Goal: Task Accomplishment & Management: Manage account settings

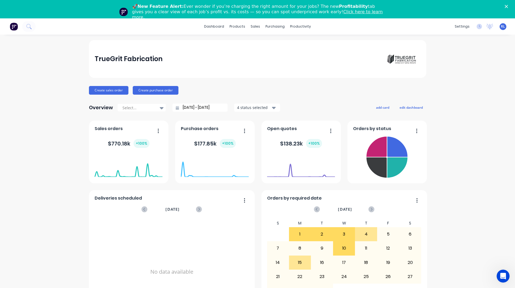
click at [470, 60] on div "TrueGrit Fabrication Create sales order Create purchase order Overview Select..…" at bounding box center [257, 181] width 515 height 282
click at [508, 6] on icon "Close" at bounding box center [506, 6] width 3 height 3
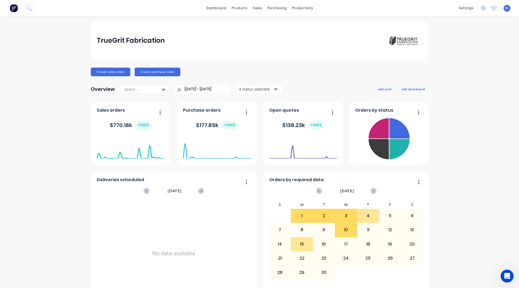
click at [51, 211] on div "TrueGrit Fabrication Create sales order Create purchase order Overview Select..…" at bounding box center [259, 163] width 519 height 282
click at [53, 229] on div "TrueGrit Fabrication Create sales order Create purchase order Overview Select..…" at bounding box center [259, 163] width 519 height 282
click at [34, 141] on div "TrueGrit Fabrication Create sales order Create purchase order Overview Select..…" at bounding box center [259, 163] width 519 height 282
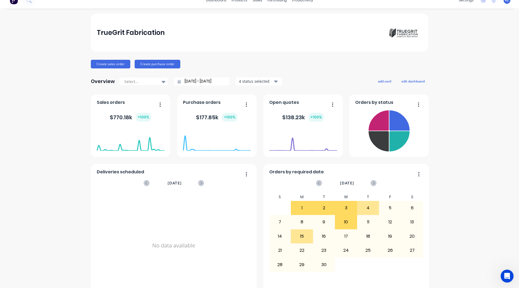
scroll to position [8, 0]
click at [385, 82] on button "add card" at bounding box center [384, 81] width 20 height 7
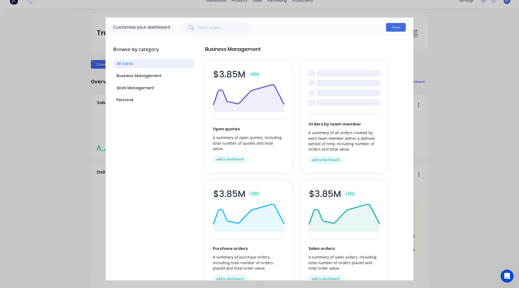
click at [391, 26] on button "Close" at bounding box center [396, 27] width 20 height 9
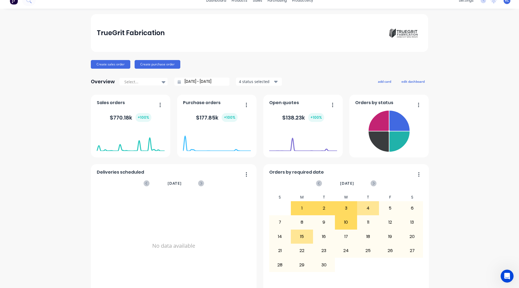
scroll to position [0, 0]
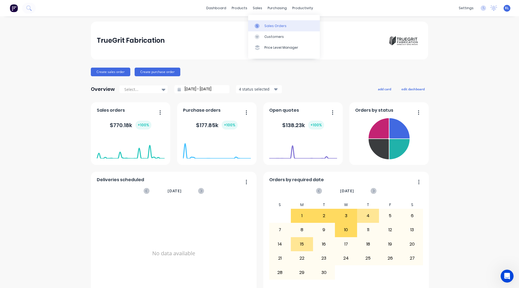
click at [267, 27] on div "Sales Orders" at bounding box center [275, 26] width 22 height 5
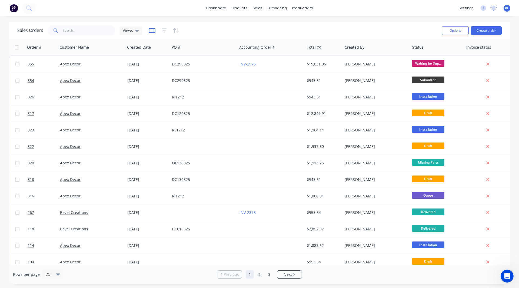
click at [154, 31] on icon "button" at bounding box center [152, 30] width 7 height 5
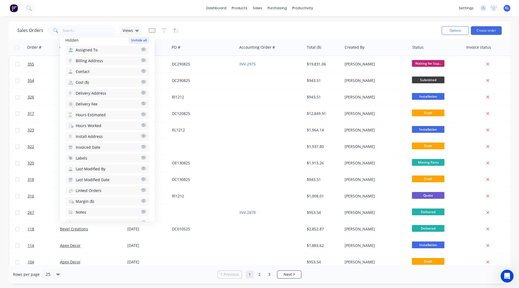
scroll to position [167, 0]
click at [87, 114] on span "Hours Estimated" at bounding box center [91, 114] width 30 height 5
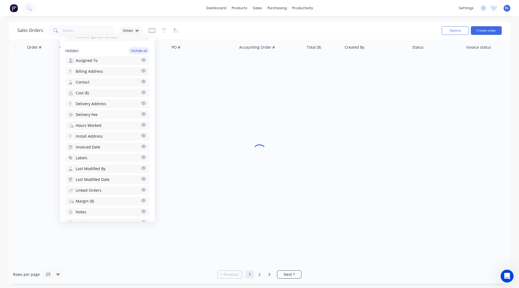
scroll to position [178, 0]
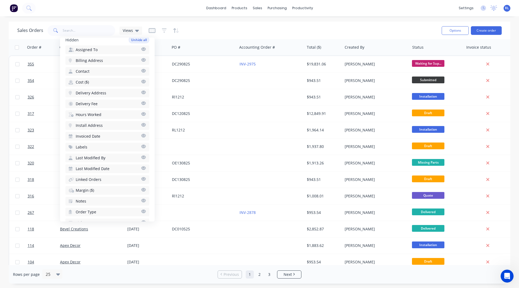
click at [87, 114] on span "Hours Worked" at bounding box center [89, 114] width 26 height 5
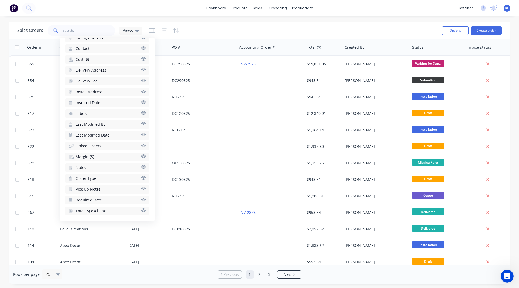
scroll to position [212, 0]
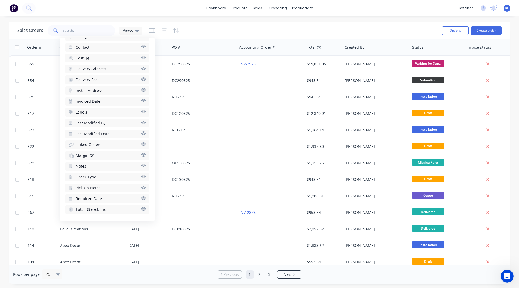
click at [91, 154] on span "Margin ($)" at bounding box center [85, 155] width 18 height 5
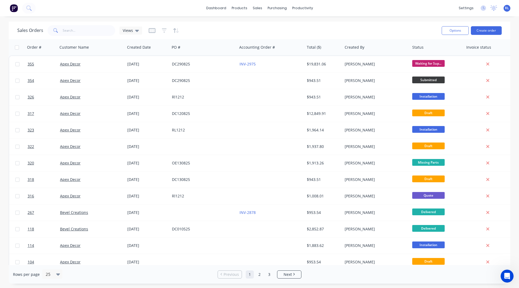
click at [242, 29] on div "Sales Orders Views" at bounding box center [227, 30] width 420 height 13
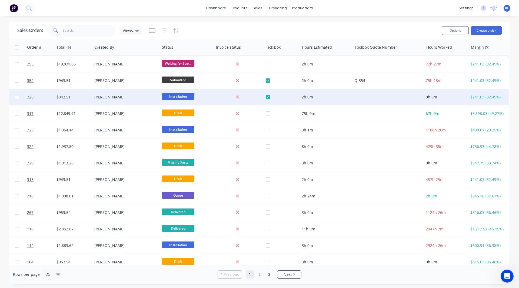
scroll to position [0, 253]
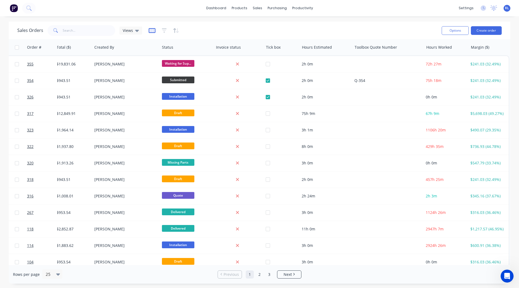
click at [149, 28] on icon "button" at bounding box center [152, 30] width 7 height 5
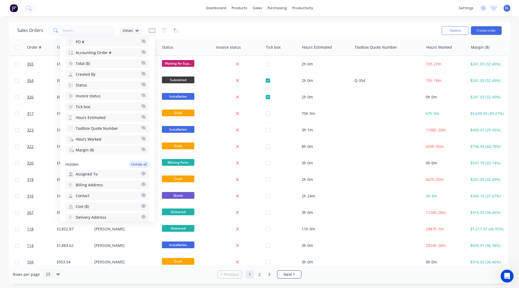
scroll to position [75, 0]
drag, startPoint x: 137, startPoint y: 126, endPoint x: 130, endPoint y: 129, distance: 7.8
click at [130, 129] on button "Toolbox Quote Number" at bounding box center [107, 128] width 84 height 9
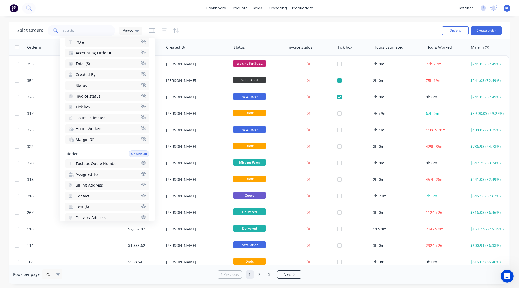
scroll to position [0, 179]
click at [320, 30] on div "Sales Orders Views" at bounding box center [227, 30] width 420 height 13
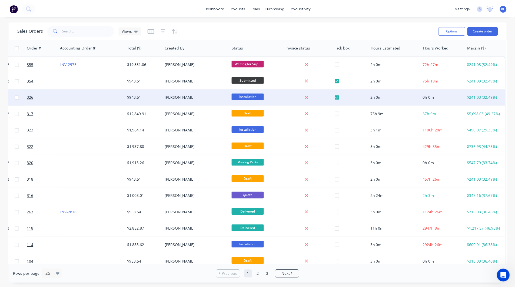
scroll to position [0, 181]
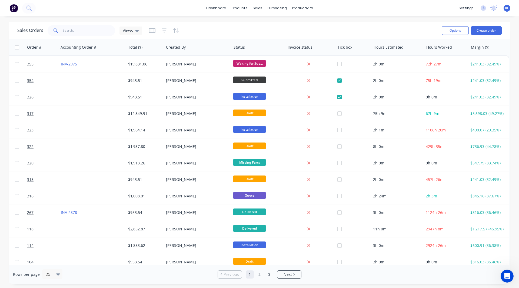
click at [14, 9] on img at bounding box center [14, 8] width 8 height 8
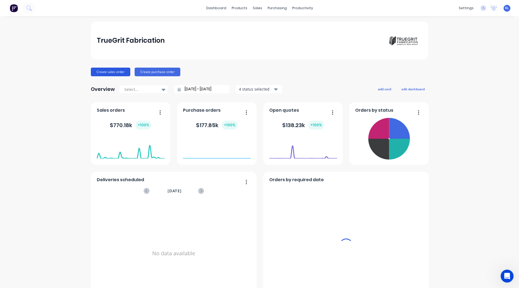
click at [112, 70] on button "Create sales order" at bounding box center [110, 72] width 39 height 9
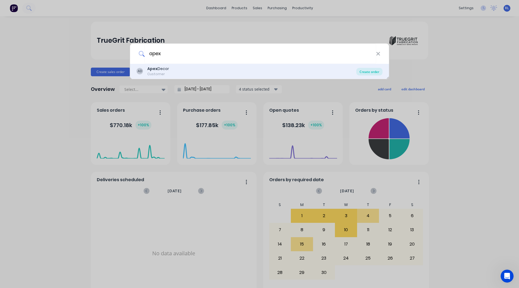
type input "apex"
click at [371, 71] on div "Create order" at bounding box center [369, 72] width 26 height 8
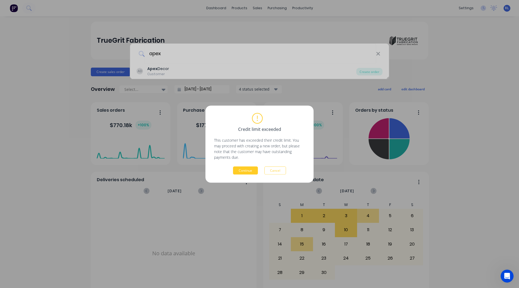
click at [247, 172] on button "Continue" at bounding box center [245, 170] width 25 height 8
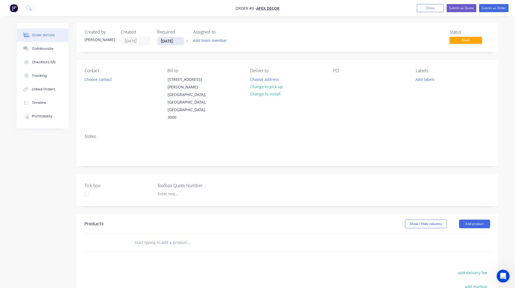
click at [172, 39] on input "01/09/25" at bounding box center [170, 41] width 26 height 8
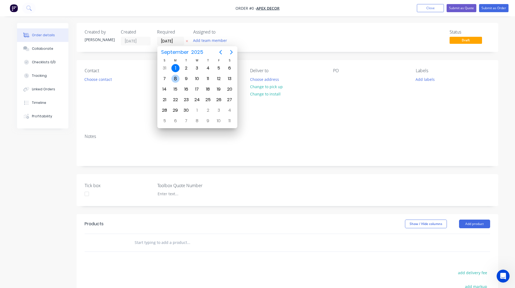
click at [174, 78] on div "8" at bounding box center [175, 79] width 8 height 8
type input "08/09/25"
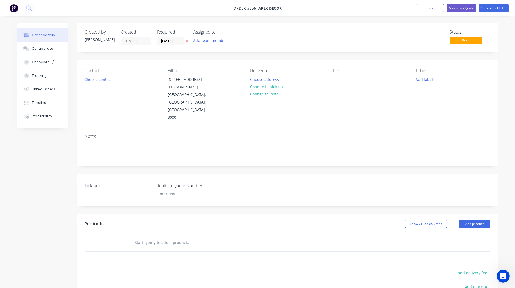
click at [54, 128] on div "Order details Collaborate Checklists 0/0 Tracking Linked Orders Timeline Profit…" at bounding box center [42, 75] width 51 height 105
click at [97, 82] on button "Choose contact" at bounding box center [97, 78] width 33 height 7
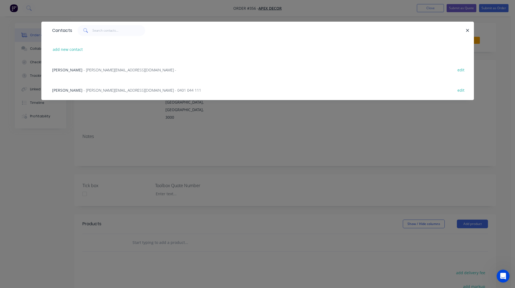
click at [87, 89] on span "- paul@factory.app - 0401 044 111" at bounding box center [143, 90] width 118 height 5
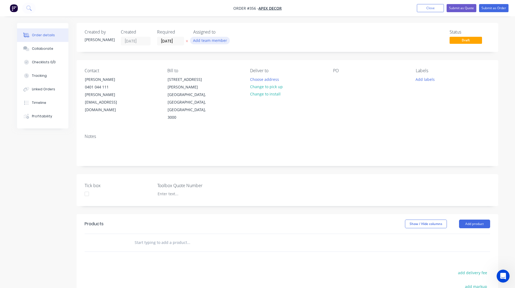
click at [207, 40] on button "Add team member" at bounding box center [210, 40] width 40 height 7
click at [247, 35] on div "Assigned to Add team member" at bounding box center [220, 37] width 54 height 16
click at [263, 87] on button "Change to pick up" at bounding box center [266, 86] width 38 height 7
click at [255, 80] on div at bounding box center [254, 79] width 9 height 8
click at [335, 82] on div at bounding box center [337, 79] width 9 height 8
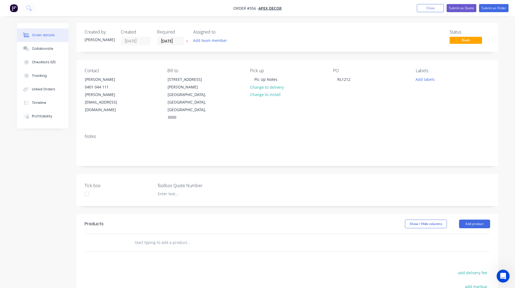
click at [361, 102] on div "Contact Paul 0401 044 111 paul@factory.app Bill to 789 Collins Street Melbourne…" at bounding box center [287, 94] width 422 height 69
click at [211, 44] on button "Add team member" at bounding box center [210, 40] width 40 height 7
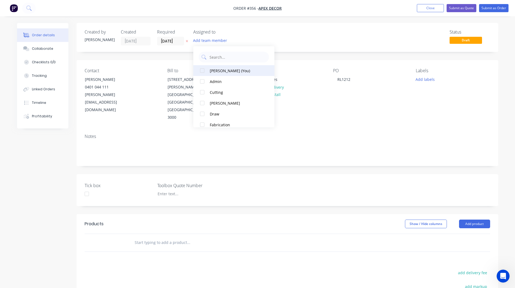
click at [202, 71] on div at bounding box center [202, 70] width 11 height 11
click at [201, 102] on div at bounding box center [202, 103] width 11 height 11
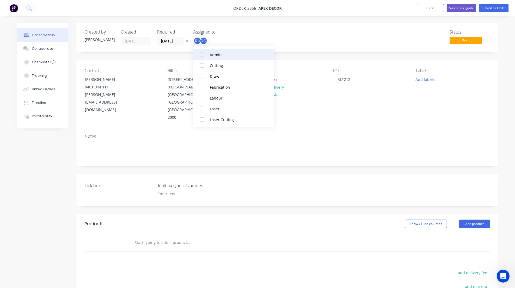
scroll to position [38, 0]
click at [203, 88] on div at bounding box center [202, 86] width 11 height 11
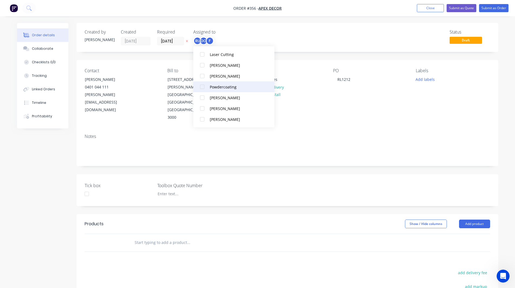
click at [202, 87] on div at bounding box center [202, 86] width 11 height 11
click at [245, 33] on div "Assigned to" at bounding box center [220, 31] width 54 height 5
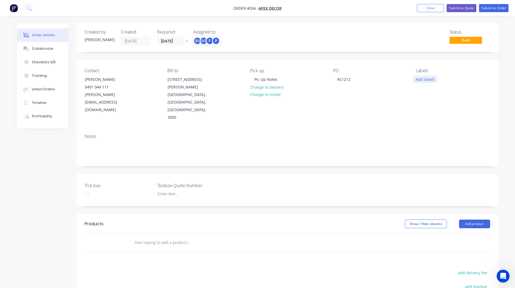
click at [429, 80] on button "Add labels" at bounding box center [425, 78] width 25 height 7
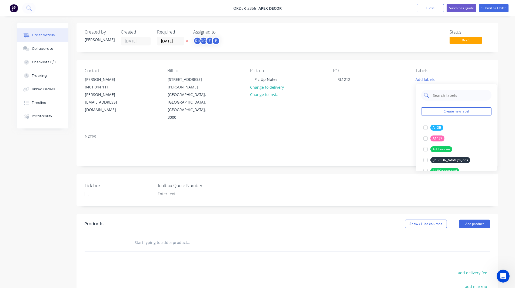
click at [437, 99] on input "text" at bounding box center [460, 95] width 56 height 11
click at [445, 97] on input "text" at bounding box center [460, 95] width 56 height 11
type input "urgent"
click at [426, 127] on div at bounding box center [425, 127] width 11 height 11
click at [447, 92] on input "urgent" at bounding box center [460, 92] width 56 height 11
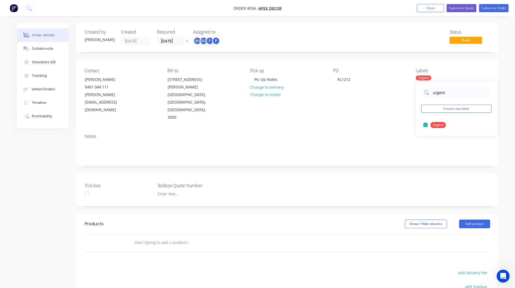
click at [447, 92] on input "urgent" at bounding box center [460, 92] width 56 height 11
type input "c"
click at [425, 123] on div at bounding box center [425, 124] width 11 height 11
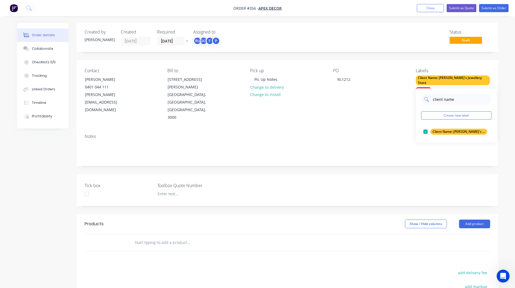
drag, startPoint x: 458, startPoint y: 96, endPoint x: 462, endPoint y: 100, distance: 5.5
click at [462, 100] on input "client name" at bounding box center [460, 99] width 56 height 11
click at [425, 130] on div at bounding box center [425, 131] width 11 height 11
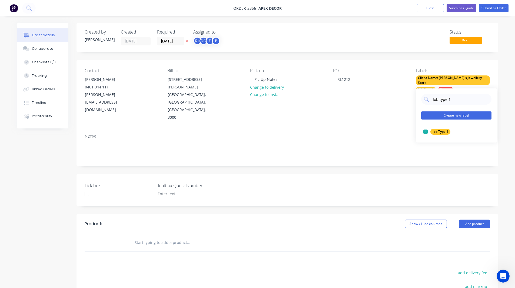
type input "Job type 1"
click at [441, 114] on button "Create new label" at bounding box center [456, 115] width 70 height 8
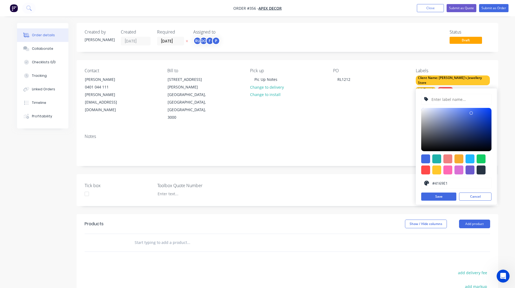
click at [442, 101] on input "text" at bounding box center [460, 99] width 58 height 10
type input "Gate"
click at [450, 169] on div at bounding box center [447, 169] width 9 height 9
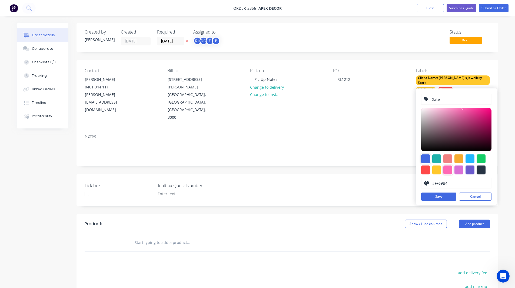
click at [427, 162] on div at bounding box center [425, 158] width 9 height 9
type input "#4169E1"
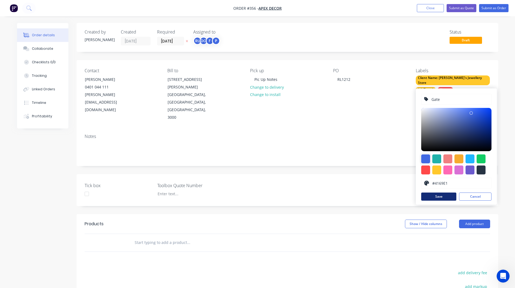
click at [437, 196] on button "Save" at bounding box center [438, 196] width 35 height 8
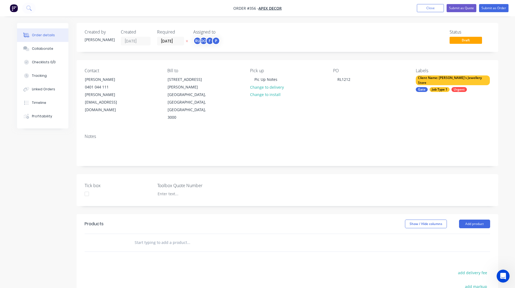
click at [503, 126] on div "Order details Collaborate Checklists 0/0 Tracking Linked Orders Timeline Profit…" at bounding box center [258, 206] width 492 height 367
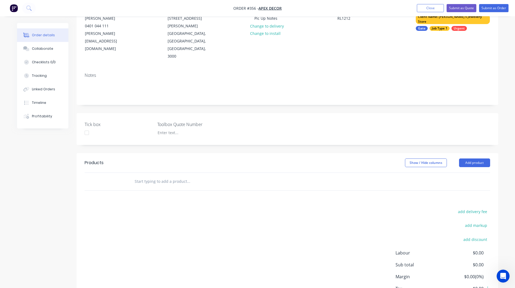
scroll to position [79, 0]
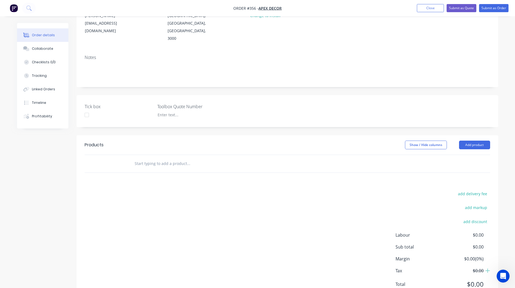
click at [144, 158] on input "text" at bounding box center [188, 163] width 108 height 11
click at [476, 141] on button "Add product" at bounding box center [474, 145] width 31 height 9
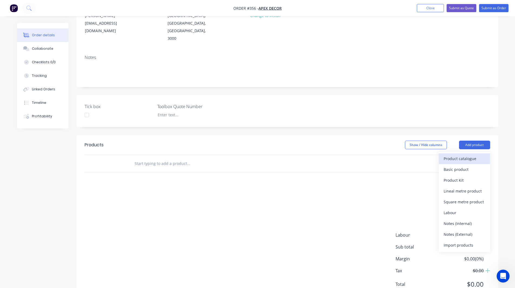
click at [465, 155] on div "Product catalogue" at bounding box center [465, 159] width 42 height 8
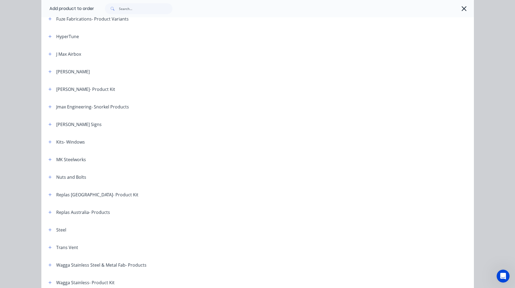
scroll to position [243, 0]
click at [48, 229] on icon "button" at bounding box center [49, 230] width 3 height 4
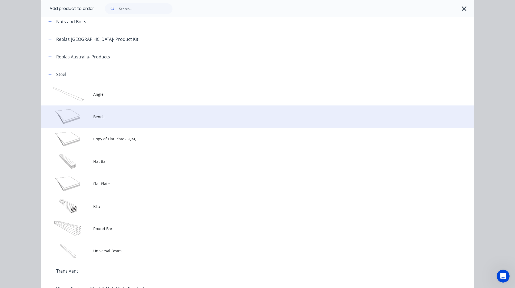
scroll to position [407, 0]
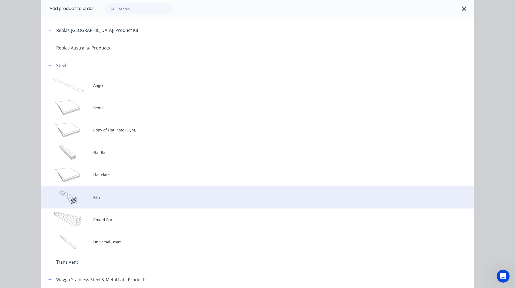
click at [105, 198] on span "RHS" at bounding box center [245, 197] width 304 height 6
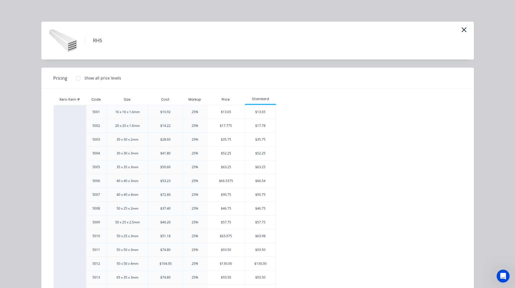
click at [94, 41] on h4 "RHS" at bounding box center [98, 40] width 26 height 10
click at [96, 41] on h4 "RHS" at bounding box center [98, 40] width 26 height 10
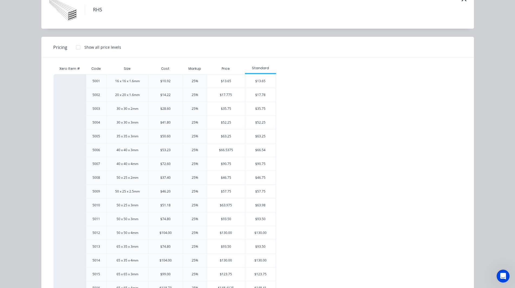
scroll to position [33, 0]
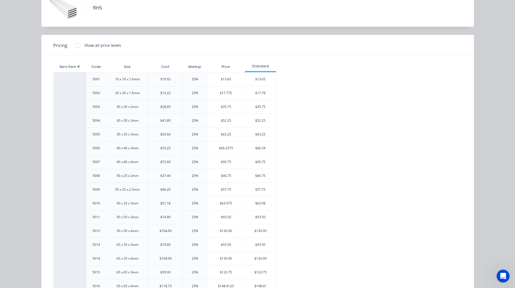
click at [192, 78] on div "25%" at bounding box center [195, 79] width 6 height 5
click at [195, 80] on div "25%" at bounding box center [195, 79] width 6 height 5
click at [258, 78] on div "$13.65" at bounding box center [260, 79] width 31 height 14
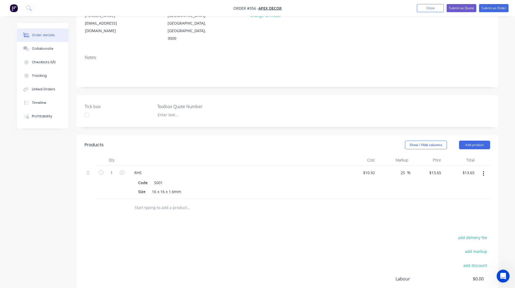
scroll to position [73, 0]
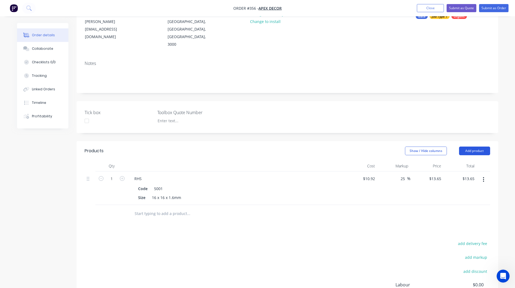
click at [477, 147] on button "Add product" at bounding box center [474, 151] width 31 height 9
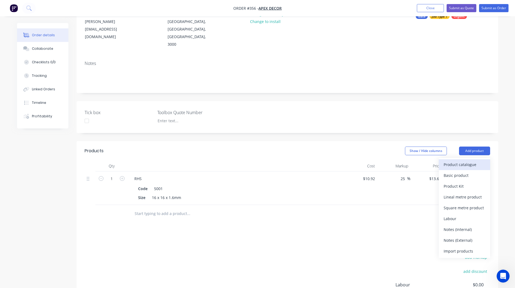
click at [460, 161] on div "Product catalogue" at bounding box center [465, 165] width 42 height 8
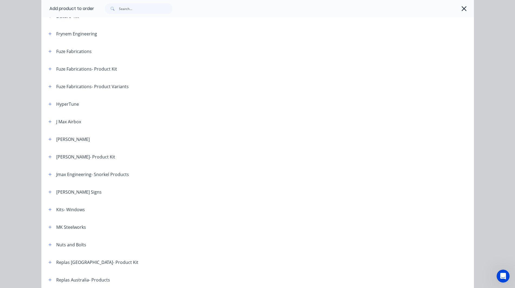
scroll to position [175, 0]
click at [48, 209] on icon "button" at bounding box center [49, 209] width 3 height 4
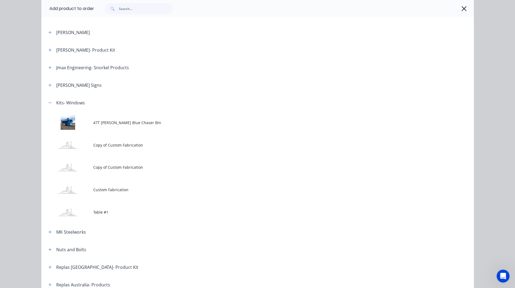
scroll to position [282, 0]
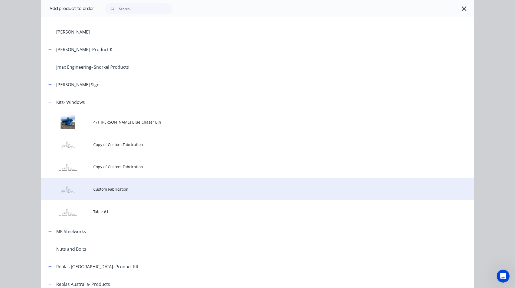
click at [104, 188] on span "Custom Fabrication" at bounding box center [245, 189] width 304 height 6
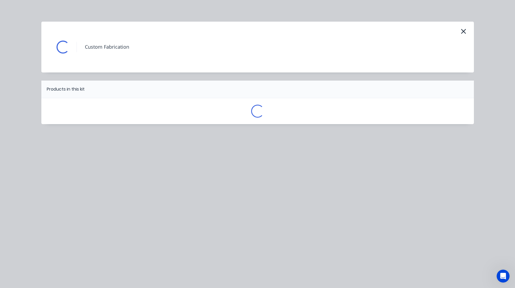
scroll to position [0, 0]
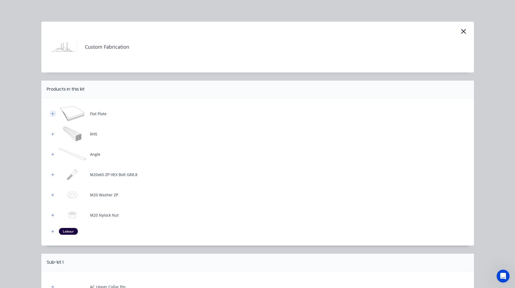
click at [51, 115] on icon "button" at bounding box center [52, 114] width 3 height 4
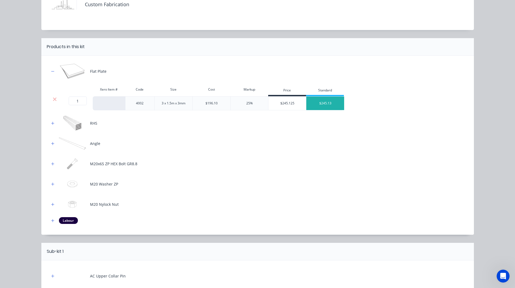
scroll to position [47, 0]
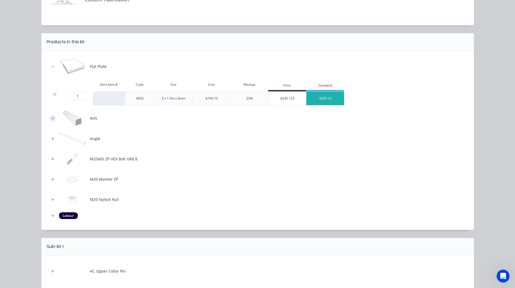
click at [51, 118] on icon "button" at bounding box center [52, 119] width 3 height 4
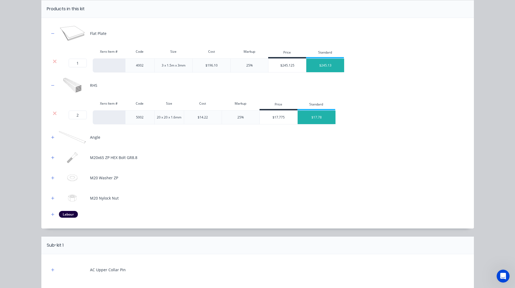
scroll to position [82, 0]
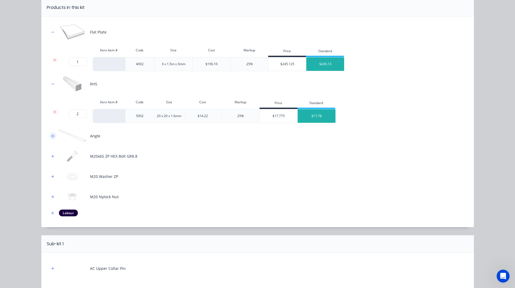
click at [49, 138] on button "button" at bounding box center [52, 135] width 7 height 7
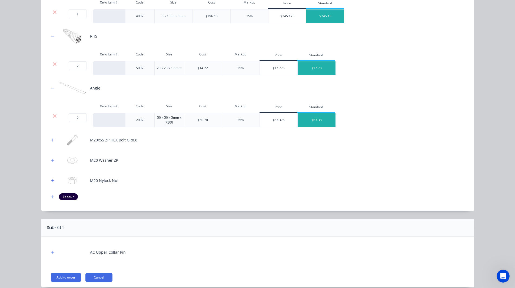
scroll to position [152, 0]
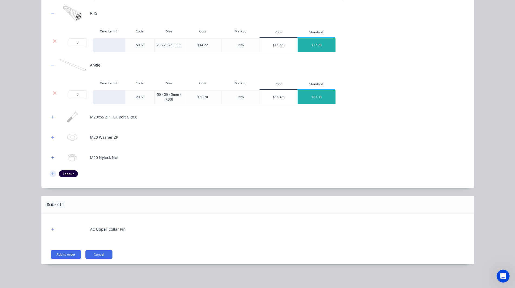
click at [51, 174] on icon "button" at bounding box center [52, 174] width 3 height 4
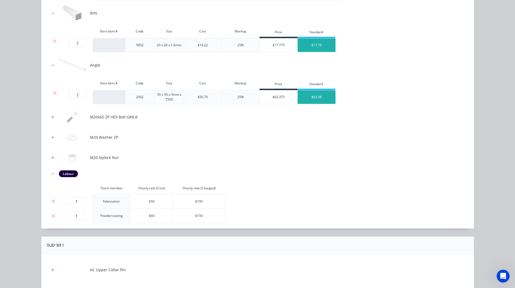
scroll to position [193, 0]
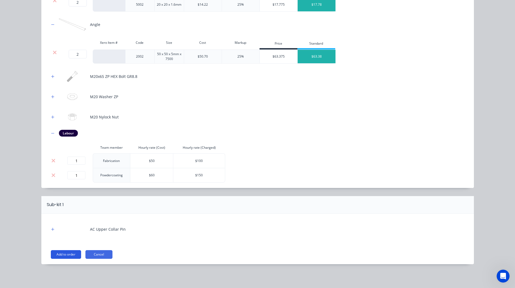
click at [68, 254] on button "Add to order" at bounding box center [66, 254] width 30 height 9
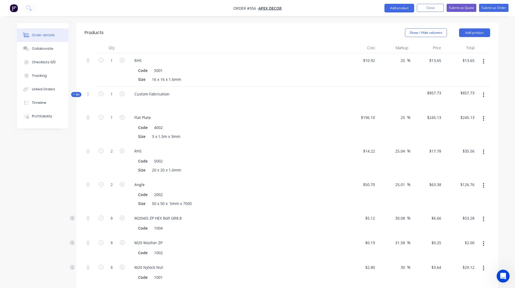
scroll to position [207, 0]
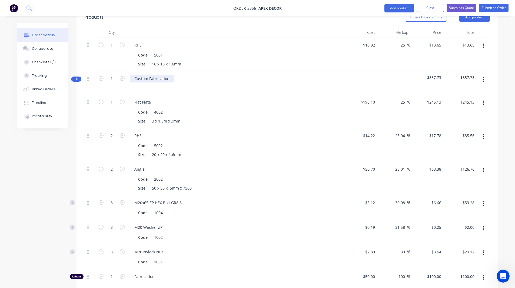
click at [144, 75] on div "Custom Fabrication" at bounding box center [152, 79] width 44 height 8
click at [35, 176] on div "Created by Rob Created 01/09/25 Required 08/09/25 Assigned to RL DC F P Status …" at bounding box center [257, 168] width 481 height 704
click at [75, 77] on span "Kit" at bounding box center [76, 79] width 7 height 4
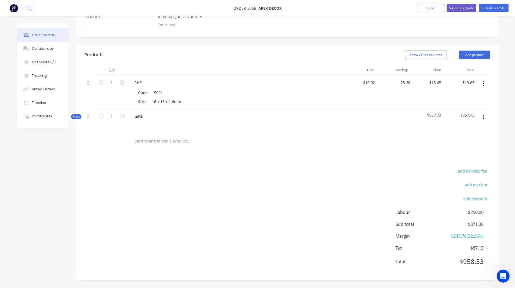
scroll to position [146, 0]
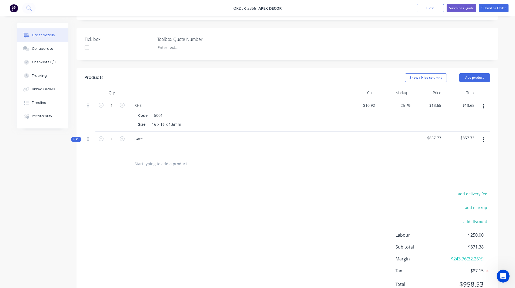
click at [76, 137] on span "Kit" at bounding box center [76, 139] width 7 height 4
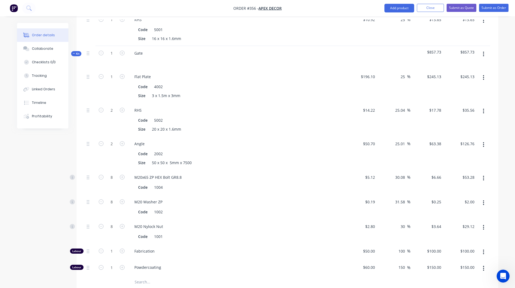
scroll to position [232, 0]
type input "14.22"
click at [370, 107] on input "14.22" at bounding box center [371, 111] width 12 height 8
click at [370, 107] on div "14.22" at bounding box center [369, 111] width 15 height 8
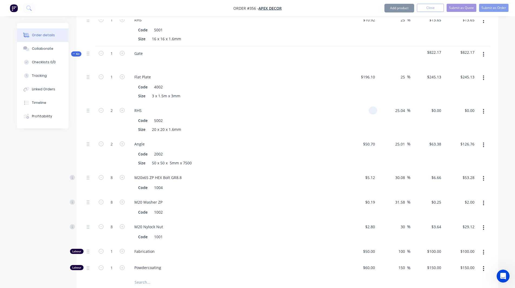
type input "0"
type input "$0.00"
click at [362, 103] on div "$0.00 0" at bounding box center [360, 120] width 33 height 34
click at [370, 103] on div "0 $0.00" at bounding box center [360, 120] width 33 height 34
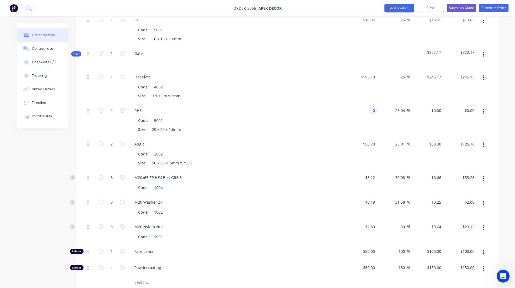
click at [370, 103] on div "0 0" at bounding box center [360, 120] width 33 height 34
click at [369, 107] on div "0 0" at bounding box center [373, 111] width 8 height 8
click at [510, 100] on div "Order details Collaborate Checklists 0/0 Tracking Linked Orders Timeline Profit…" at bounding box center [257, 131] width 515 height 727
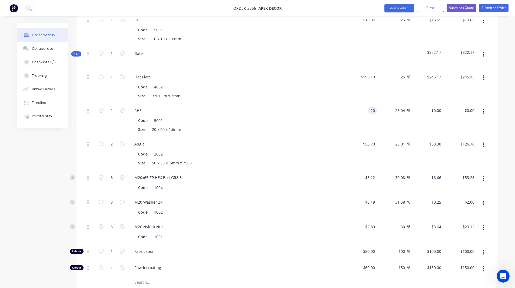
type input "$20.00"
type input "$25.007"
type input "$50.01"
click at [484, 108] on icon "button" at bounding box center [483, 111] width 1 height 6
click at [501, 101] on div "Order details Collaborate Checklists 0/0 Tracking Linked Orders Timeline Profit…" at bounding box center [258, 143] width 492 height 704
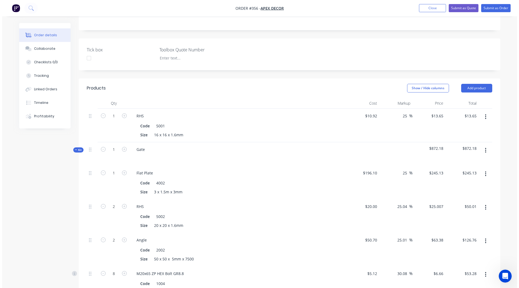
scroll to position [127, 0]
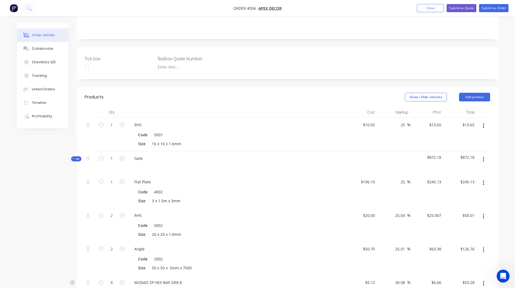
click at [469, 87] on header "Products Show / Hide columns Add product" at bounding box center [287, 96] width 422 height 19
click at [470, 93] on button "Add product" at bounding box center [474, 97] width 31 height 9
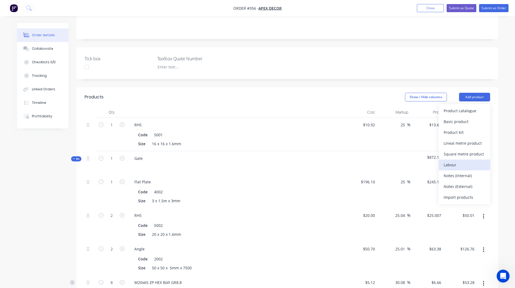
click at [456, 161] on div "Labour" at bounding box center [465, 165] width 42 height 8
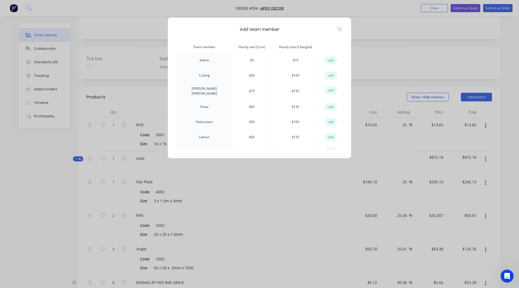
click at [196, 91] on td "David Cousley" at bounding box center [204, 91] width 55 height 16
click at [242, 91] on td "$ 75" at bounding box center [252, 91] width 40 height 16
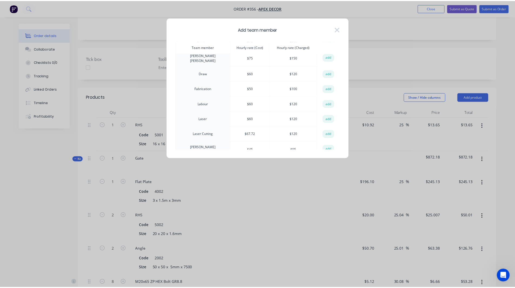
scroll to position [34, 0]
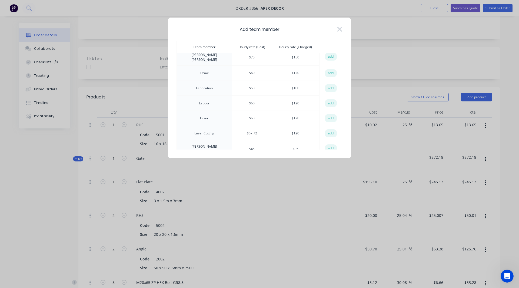
drag, startPoint x: 338, startPoint y: 27, endPoint x: 305, endPoint y: 43, distance: 36.8
click at [305, 43] on th "Hourly rate (Charged)" at bounding box center [296, 47] width 48 height 12
click at [341, 28] on icon at bounding box center [339, 29] width 5 height 5
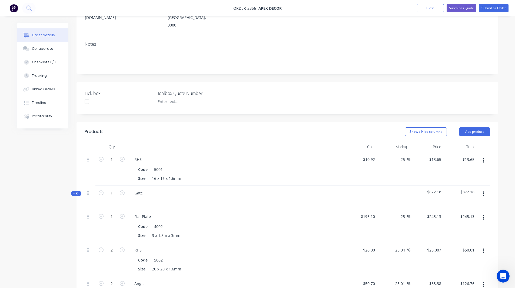
scroll to position [92, 0]
click at [472, 128] on button "Add product" at bounding box center [474, 132] width 31 height 9
click at [503, 168] on div "Order details Collaborate Checklists 0/0 Tracking Linked Orders Timeline Profit…" at bounding box center [258, 283] width 492 height 704
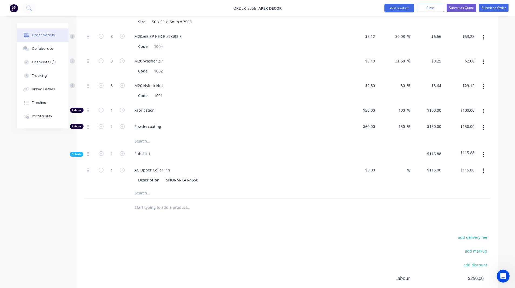
scroll to position [416, 0]
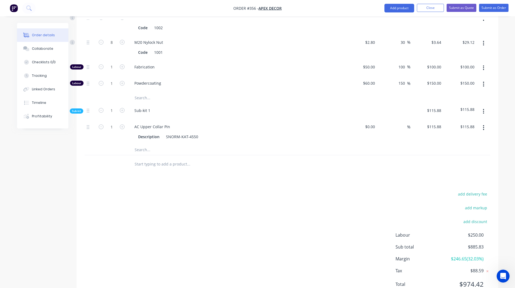
click at [459, 255] on span "$246.65 ( 32.03 %)" at bounding box center [463, 258] width 40 height 6
click at [468, 232] on span "$250.00" at bounding box center [463, 235] width 40 height 6
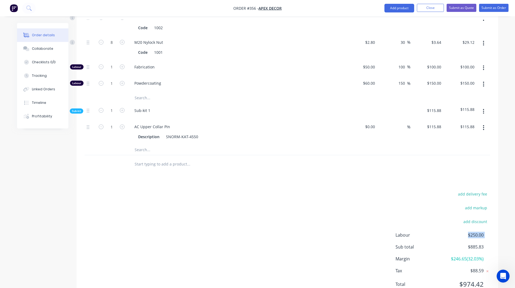
click at [468, 232] on span "$250.00" at bounding box center [463, 235] width 40 height 6
click at [474, 279] on span "$974.42" at bounding box center [463, 284] width 40 height 10
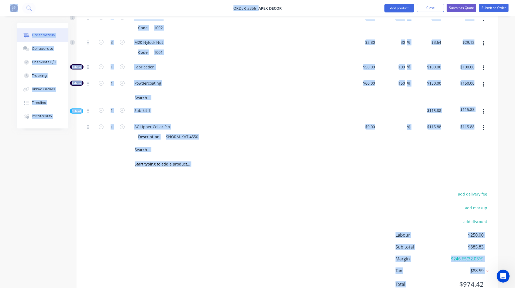
click at [474, 279] on span "$974.42" at bounding box center [463, 284] width 40 height 10
click at [473, 279] on span "$974.42" at bounding box center [463, 284] width 40 height 10
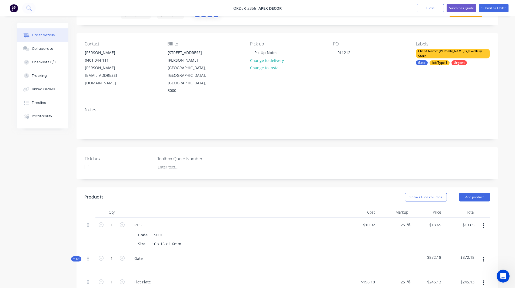
scroll to position [0, 0]
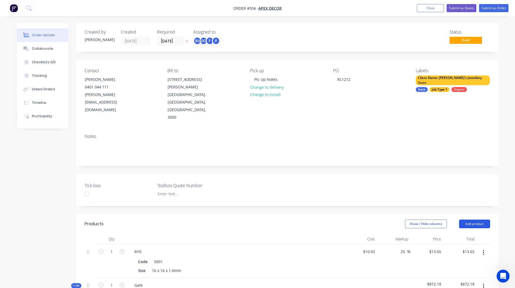
click at [474, 219] on button "Add product" at bounding box center [474, 223] width 31 height 9
click at [468, 244] on div "Basic product" at bounding box center [465, 248] width 42 height 8
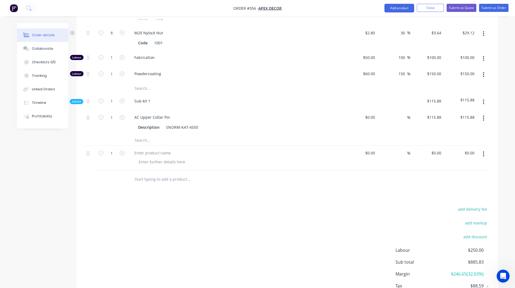
scroll to position [441, 0]
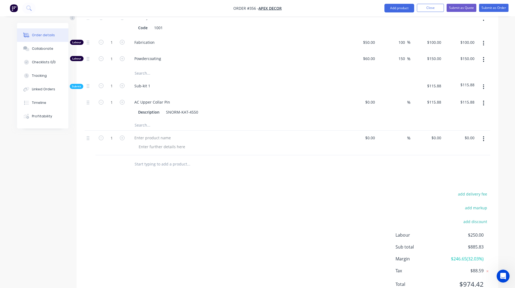
click at [482, 134] on button "button" at bounding box center [483, 139] width 13 height 10
click at [463, 181] on div "Delete" at bounding box center [465, 185] width 42 height 8
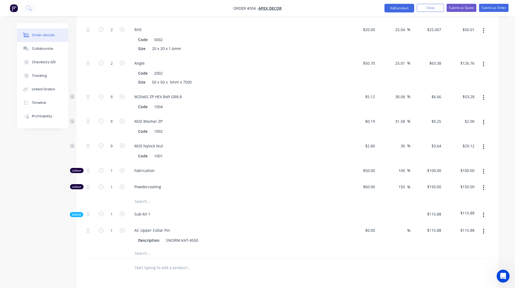
scroll to position [312, 0]
click at [403, 9] on button "Add product" at bounding box center [399, 8] width 30 height 9
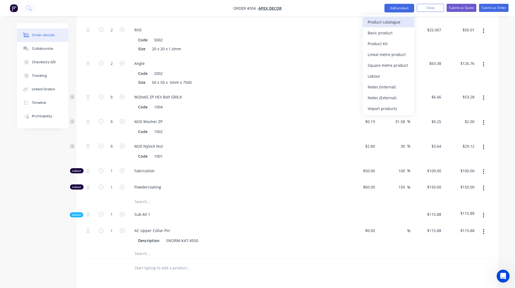
click at [392, 21] on div "Product catalogue" at bounding box center [389, 22] width 42 height 8
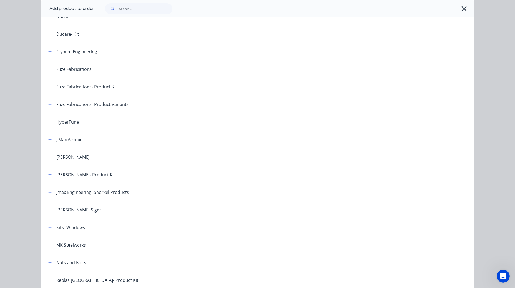
click at [102, 194] on div "Jmax Engineering- Snorkel Products" at bounding box center [92, 192] width 73 height 6
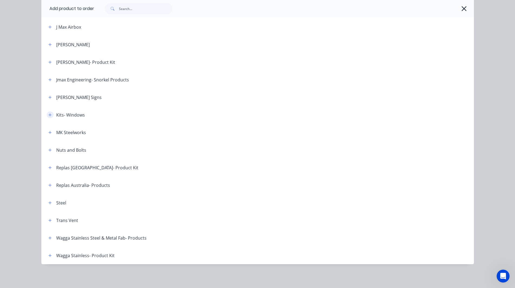
click at [47, 114] on button "button" at bounding box center [50, 114] width 7 height 7
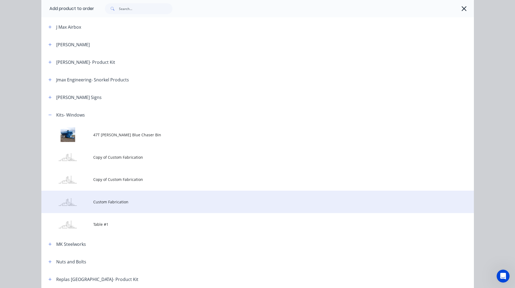
click at [89, 199] on td at bounding box center [67, 202] width 52 height 22
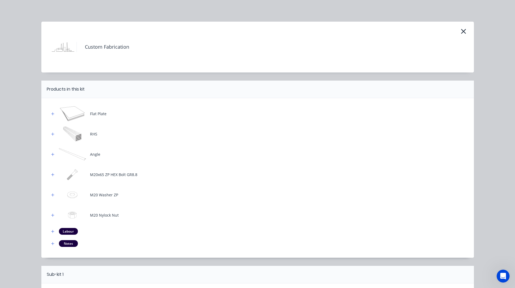
scroll to position [70, 0]
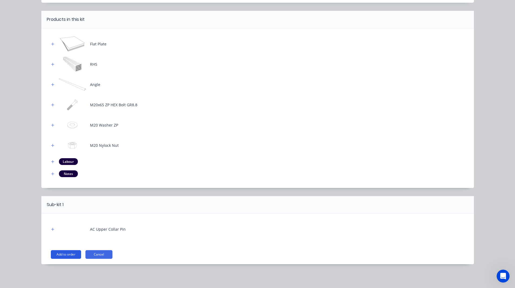
click at [74, 253] on button "Add to order" at bounding box center [66, 254] width 30 height 9
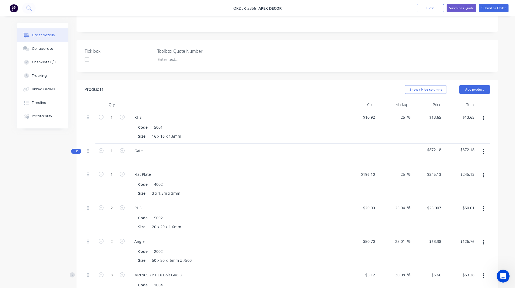
scroll to position [0, 0]
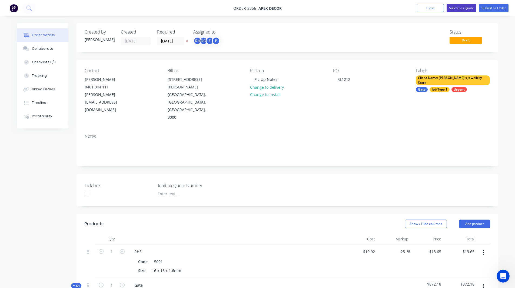
click at [462, 9] on button "Submit as Quote" at bounding box center [462, 8] width 30 height 8
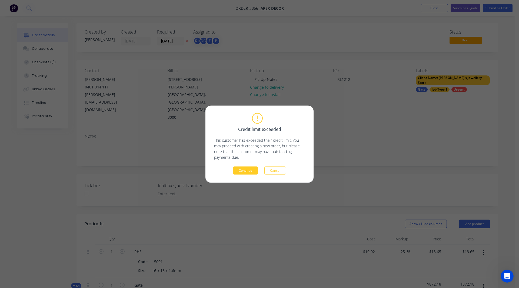
click at [243, 169] on button "Continue" at bounding box center [245, 170] width 25 height 8
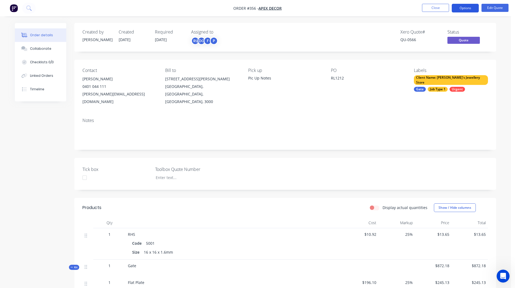
click at [461, 8] on button "Options" at bounding box center [465, 8] width 27 height 9
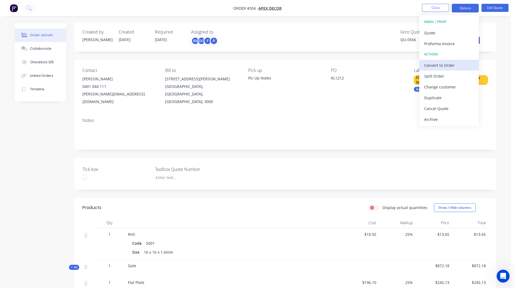
click at [446, 62] on div "Convert to Order" at bounding box center [449, 65] width 50 height 8
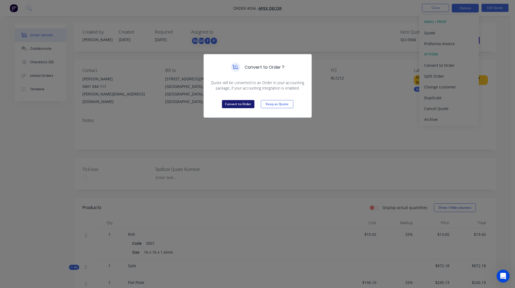
click at [228, 107] on button "Convert to Order" at bounding box center [238, 104] width 32 height 8
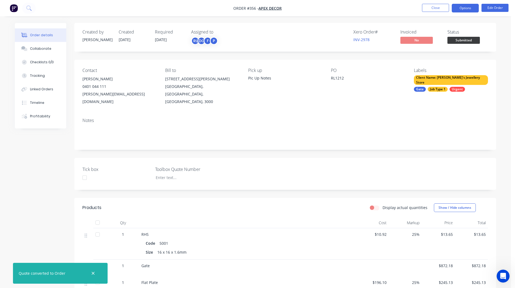
click at [464, 6] on button "Options" at bounding box center [465, 8] width 27 height 9
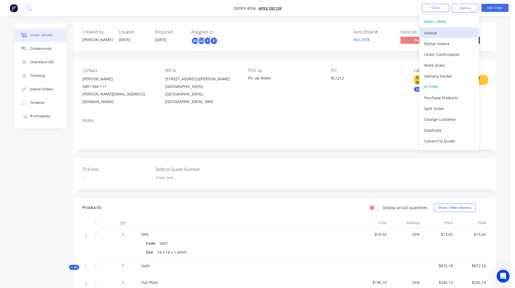
click at [444, 29] on div "Invoice" at bounding box center [449, 33] width 50 height 8
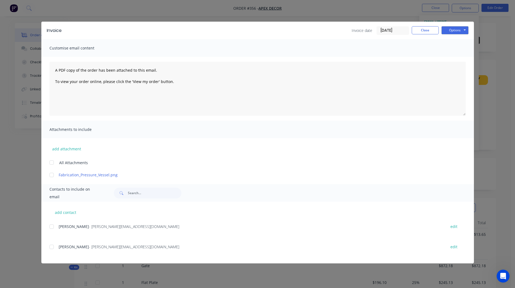
click at [52, 227] on div at bounding box center [51, 226] width 11 height 11
drag, startPoint x: 453, startPoint y: 29, endPoint x: 459, endPoint y: 29, distance: 5.4
click at [459, 29] on button "Options" at bounding box center [454, 30] width 27 height 8
click at [429, 30] on button "Close" at bounding box center [425, 30] width 27 height 8
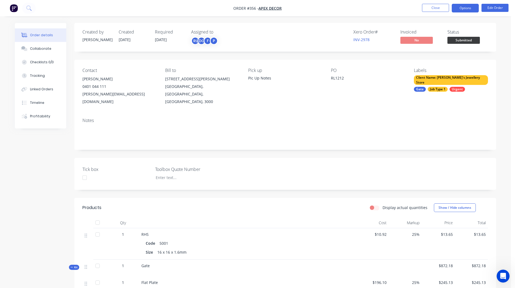
click at [466, 8] on button "Options" at bounding box center [465, 8] width 27 height 9
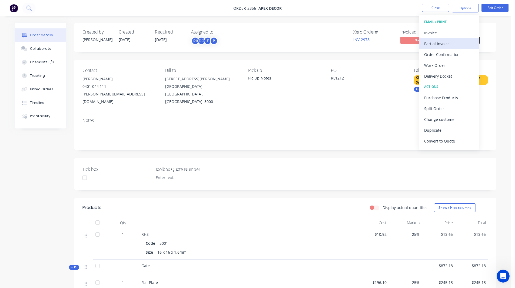
click at [447, 42] on div "Partial Invoice" at bounding box center [449, 44] width 50 height 8
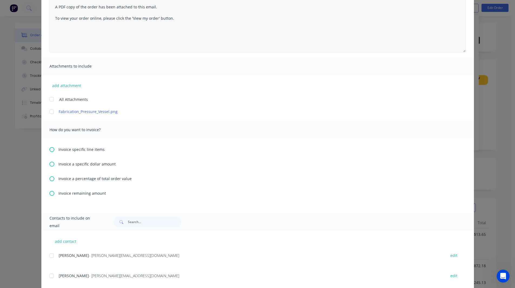
scroll to position [68, 0]
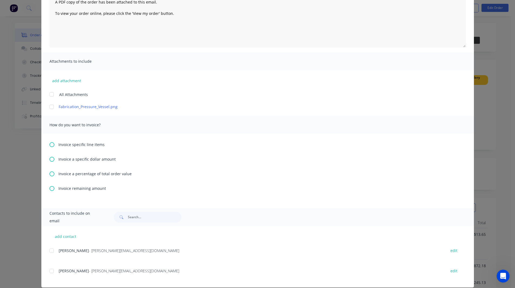
click at [50, 174] on icon at bounding box center [51, 173] width 5 height 5
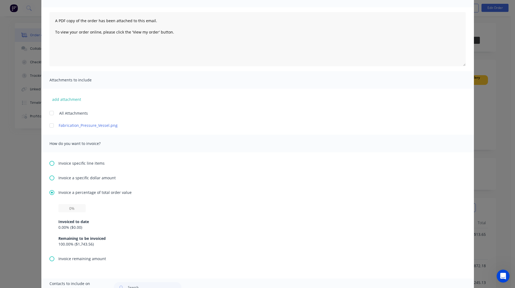
scroll to position [50, 0]
click at [70, 207] on input "text" at bounding box center [71, 207] width 27 height 8
type input "50%"
click at [124, 202] on div "Invoice a percentage of total order value 50% Invoiced to date 0.00 % ( $0.00 )…" at bounding box center [257, 222] width 416 height 66
click at [50, 163] on icon at bounding box center [51, 162] width 5 height 5
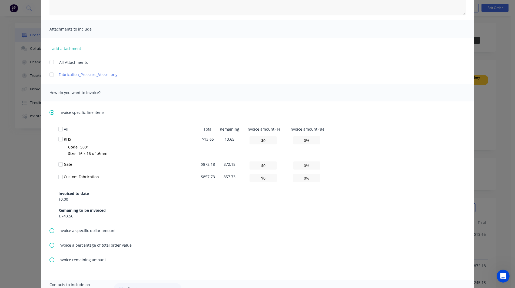
scroll to position [101, 0]
click at [59, 138] on div at bounding box center [60, 139] width 11 height 11
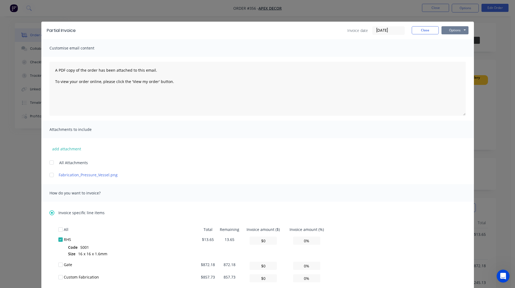
click at [448, 33] on button "Options" at bounding box center [454, 30] width 27 height 8
click at [422, 29] on button "Close" at bounding box center [425, 30] width 27 height 8
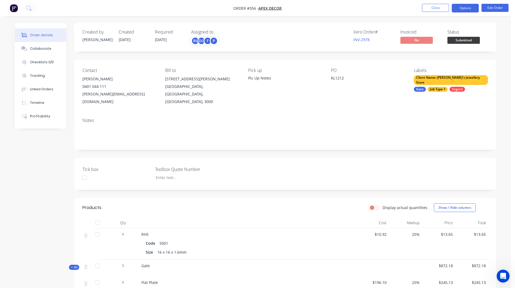
click at [461, 11] on button "Options" at bounding box center [465, 8] width 27 height 9
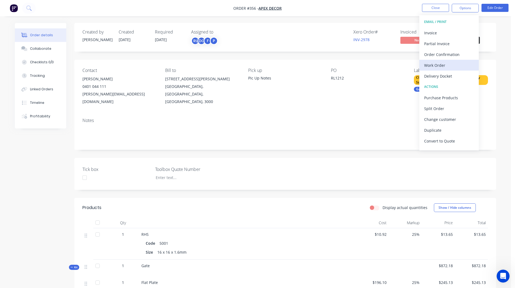
click at [445, 64] on div "Work Order" at bounding box center [449, 65] width 50 height 8
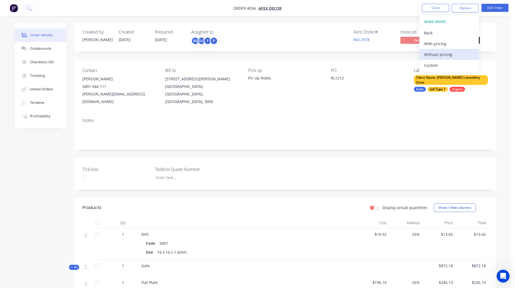
click at [447, 52] on div "Without pricing" at bounding box center [449, 55] width 50 height 8
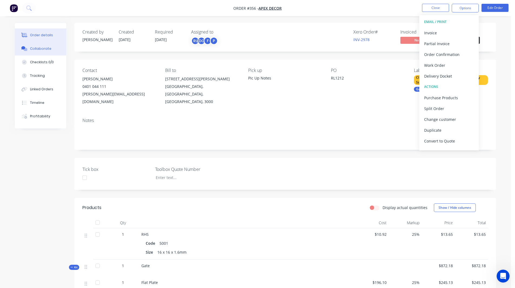
click at [42, 48] on div "Collaborate" at bounding box center [40, 48] width 21 height 5
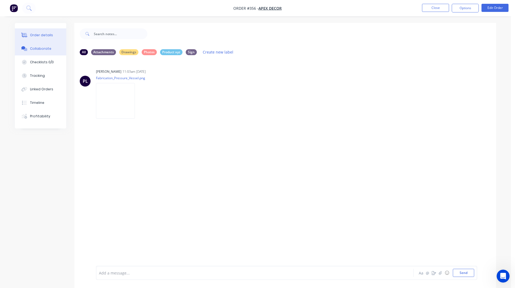
click at [48, 33] on div "Order details" at bounding box center [41, 35] width 23 height 5
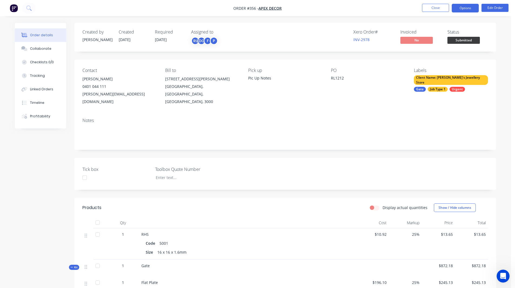
click at [464, 7] on button "Options" at bounding box center [465, 8] width 27 height 9
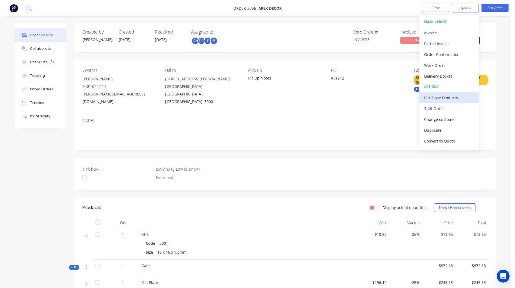
click at [439, 97] on div "Purchase Products" at bounding box center [449, 98] width 50 height 8
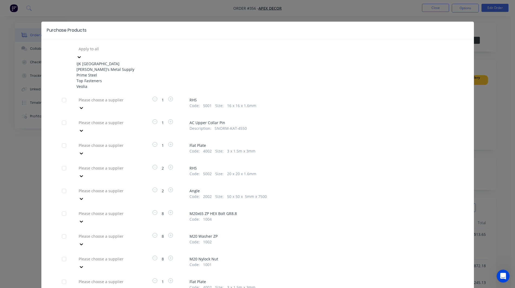
click at [94, 48] on div at bounding box center [117, 48] width 78 height 7
click at [98, 71] on div "Dave's Metal Supply" at bounding box center [105, 69] width 59 height 6
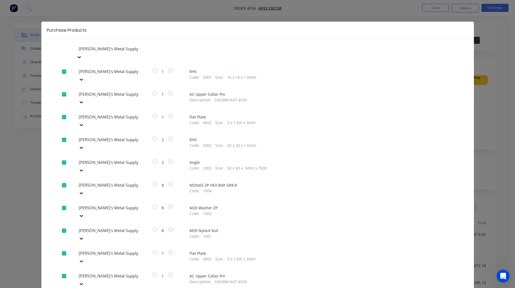
click at [94, 75] on div at bounding box center [117, 71] width 78 height 7
drag, startPoint x: 89, startPoint y: 130, endPoint x: 91, endPoint y: 82, distance: 47.6
click at [91, 52] on div at bounding box center [117, 48] width 78 height 7
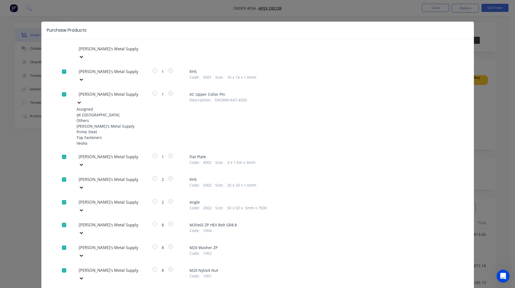
click at [89, 132] on div "Prime Steel" at bounding box center [105, 132] width 59 height 6
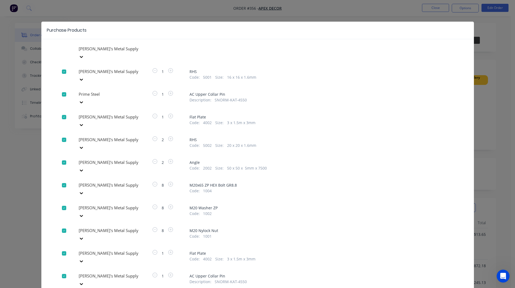
click at [89, 52] on div at bounding box center [117, 48] width 78 height 7
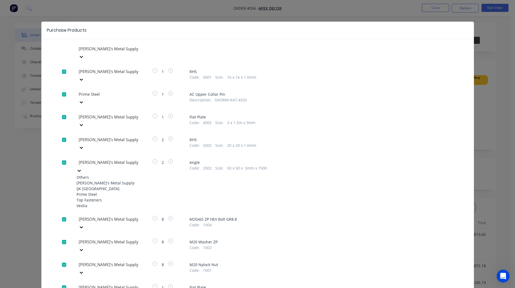
click at [87, 191] on div "Prime Steel" at bounding box center [105, 194] width 59 height 6
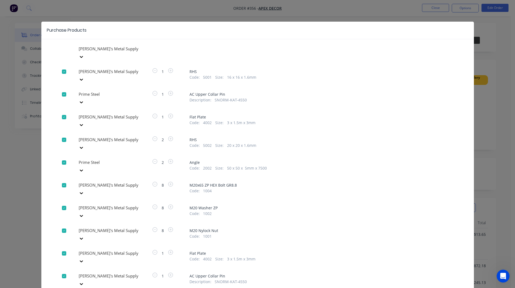
click at [85, 52] on div at bounding box center [117, 48] width 78 height 7
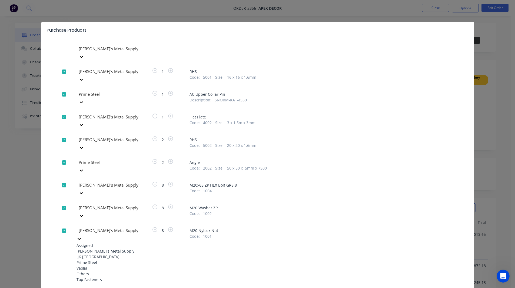
click at [85, 260] on div "Prime Steel" at bounding box center [105, 263] width 59 height 6
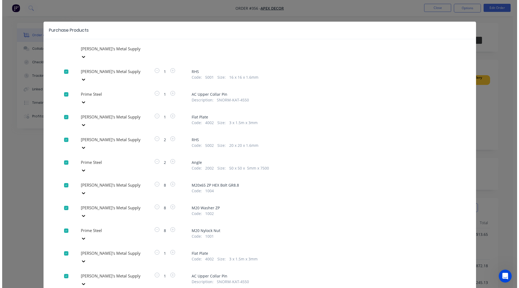
scroll to position [110, 0]
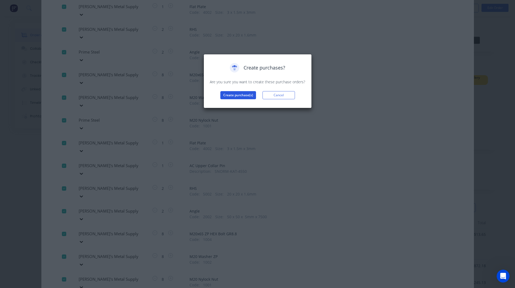
click at [240, 93] on button "Create purchase(s)" at bounding box center [238, 95] width 36 height 8
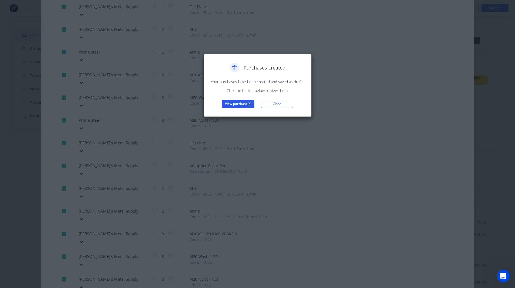
click at [236, 107] on button "View purchase(s)" at bounding box center [238, 104] width 32 height 8
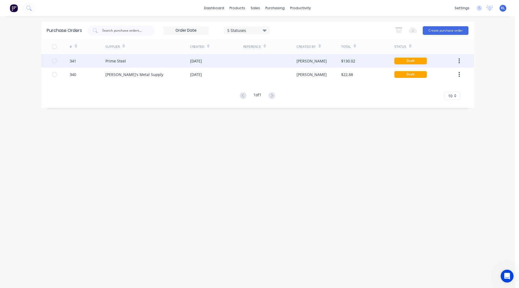
click at [122, 61] on div "Prime Steel" at bounding box center [115, 61] width 21 height 6
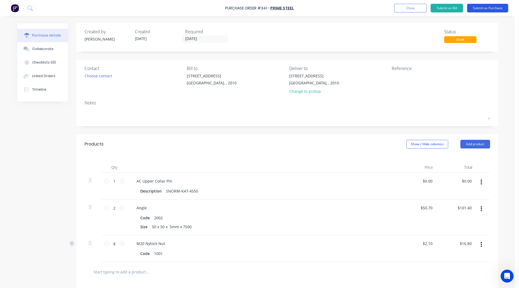
click at [495, 9] on button "Submit as Purchase" at bounding box center [487, 8] width 41 height 9
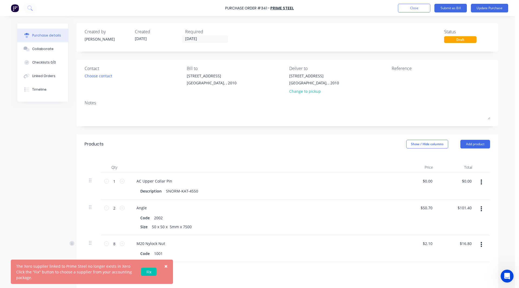
click at [167, 267] on span "×" at bounding box center [165, 266] width 3 height 8
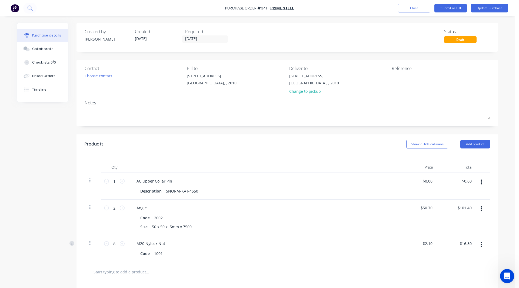
click at [506, 271] on icon "Open Intercom Messenger" at bounding box center [506, 275] width 9 height 9
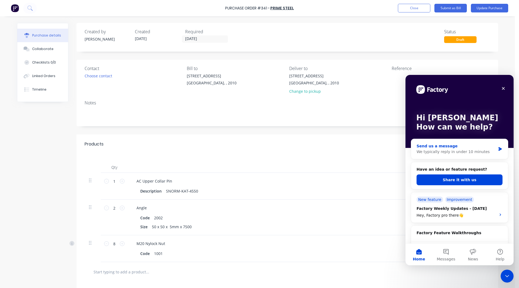
click at [466, 155] on div "Send us a message We typically reply in under 10 minutes" at bounding box center [459, 149] width 97 height 20
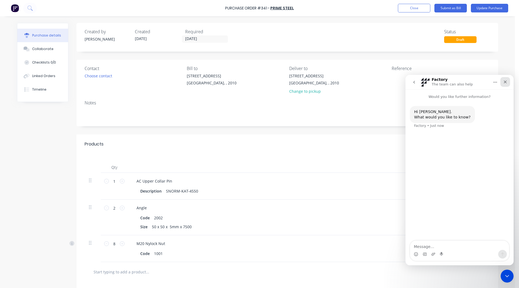
click at [505, 82] on icon "Close" at bounding box center [505, 82] width 3 height 3
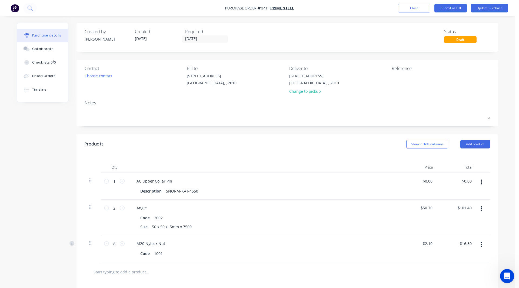
click at [504, 272] on icon "Open Intercom Messenger" at bounding box center [506, 275] width 9 height 9
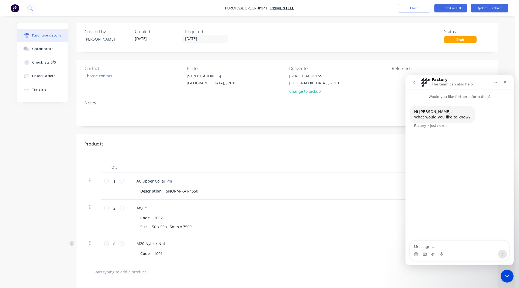
click at [415, 80] on button "go back" at bounding box center [414, 82] width 10 height 10
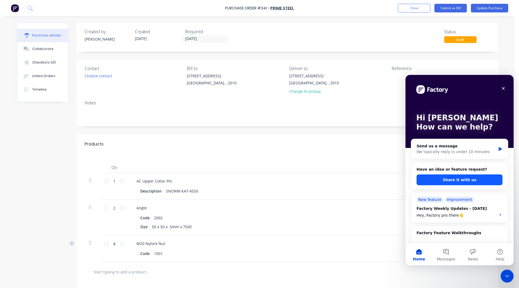
click at [437, 178] on button "Share it with us" at bounding box center [460, 179] width 86 height 11
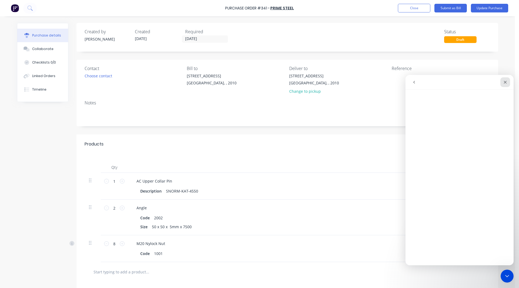
click at [504, 81] on icon "Close" at bounding box center [505, 82] width 4 height 4
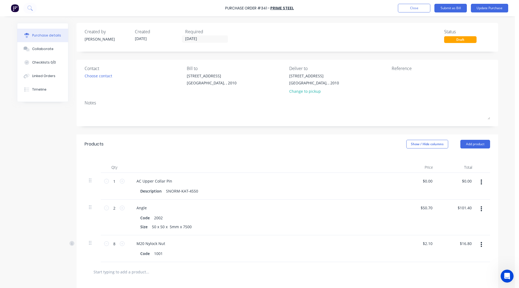
scroll to position [1, 0]
click at [39, 76] on div "Linked Orders" at bounding box center [43, 76] width 23 height 5
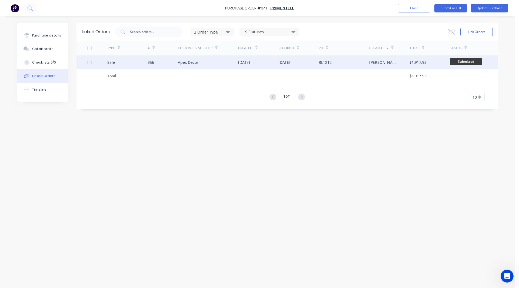
click at [124, 65] on div "Sale" at bounding box center [127, 62] width 40 height 14
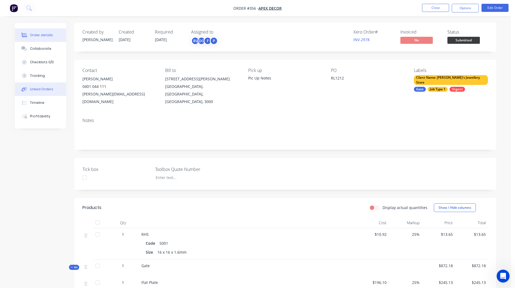
click at [38, 87] on div "Linked Orders" at bounding box center [41, 89] width 23 height 5
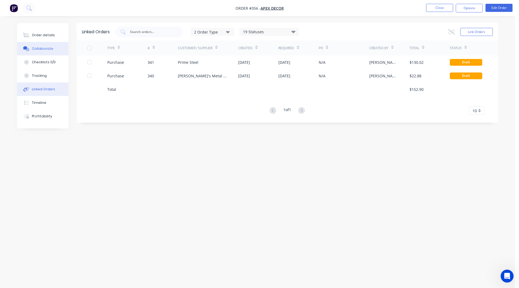
click at [46, 51] on div "Collaborate" at bounding box center [42, 48] width 21 height 5
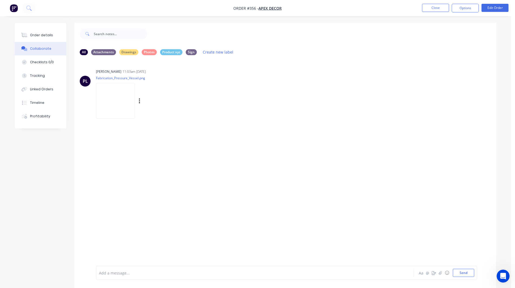
click at [113, 98] on img at bounding box center [115, 100] width 39 height 35
click at [435, 271] on icon "button" at bounding box center [434, 273] width 4 height 4
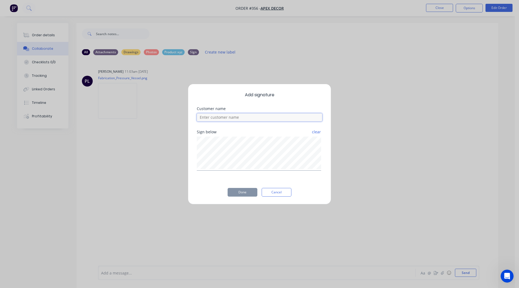
click at [233, 117] on input at bounding box center [259, 117] width 125 height 8
type input "[PERSON_NAME]"
click at [239, 192] on button "Done" at bounding box center [243, 192] width 30 height 9
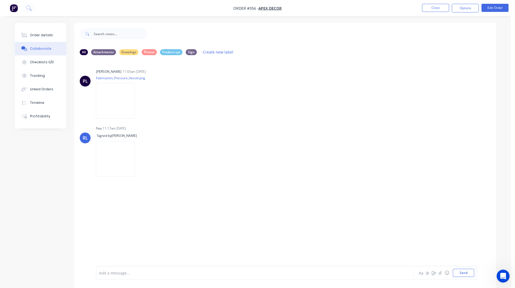
click at [126, 266] on div "Add a message... Aa @ ☺ Send" at bounding box center [286, 273] width 381 height 14
click at [117, 269] on div "Add a message..." at bounding box center [239, 273] width 281 height 8
click at [32, 66] on button "Checklists 0/0" at bounding box center [40, 62] width 51 height 14
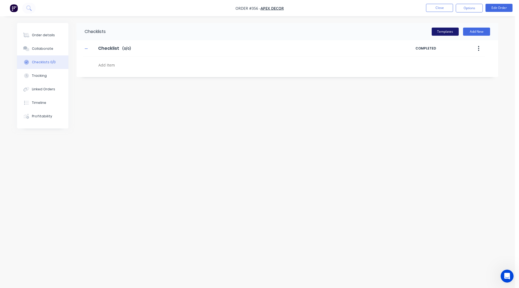
click at [442, 31] on button "Templates" at bounding box center [445, 32] width 27 height 8
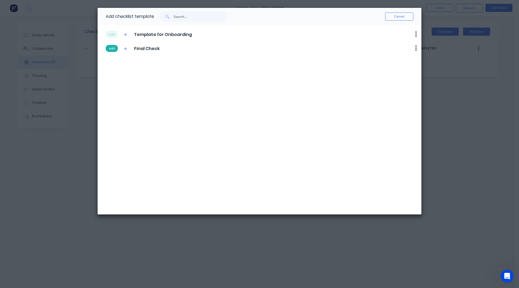
click at [109, 48] on button "add" at bounding box center [112, 48] width 12 height 7
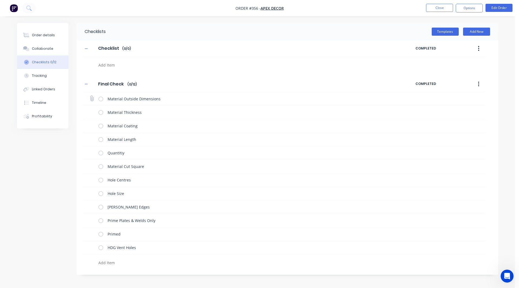
click at [102, 99] on label at bounding box center [100, 99] width 5 height 6
click at [0, 0] on input "checkbox" at bounding box center [0, 0] width 0 height 0
click at [101, 113] on label at bounding box center [100, 112] width 5 height 6
click at [0, 0] on input "checkbox" at bounding box center [0, 0] width 0 height 0
click at [101, 126] on label at bounding box center [100, 126] width 5 height 6
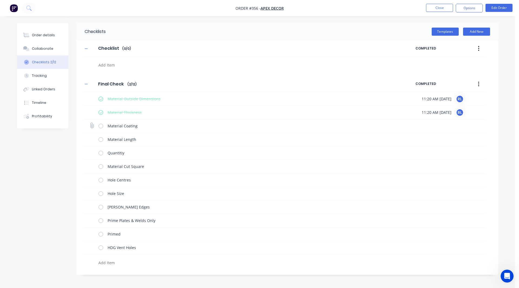
click at [0, 0] on input "checkbox" at bounding box center [0, 0] width 0 height 0
click at [102, 139] on label at bounding box center [100, 140] width 5 height 6
click at [0, 0] on input "checkbox" at bounding box center [0, 0] width 0 height 0
click at [101, 153] on label at bounding box center [100, 153] width 5 height 6
click at [0, 0] on input "checkbox" at bounding box center [0, 0] width 0 height 0
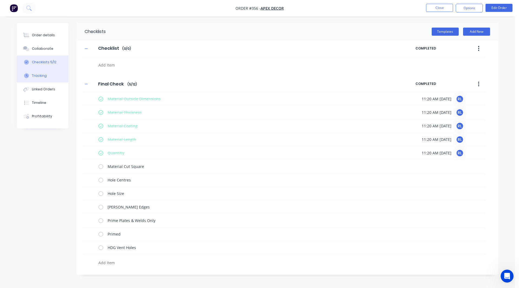
click at [40, 77] on div "Tracking" at bounding box center [39, 75] width 15 height 5
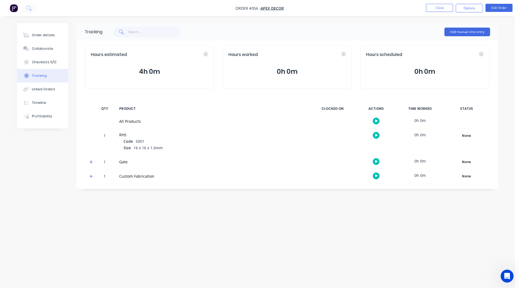
click at [89, 161] on icon at bounding box center [91, 162] width 4 height 4
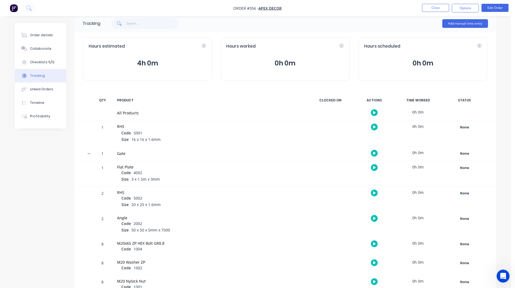
scroll to position [8, 0]
click at [373, 125] on button "button" at bounding box center [374, 127] width 7 height 7
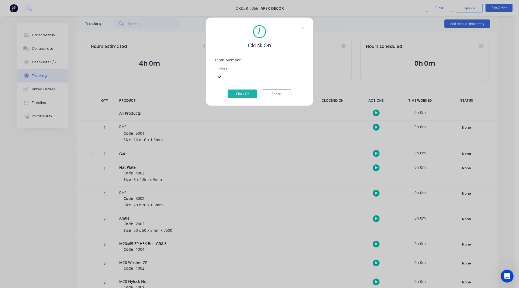
click at [248, 67] on div at bounding box center [255, 68] width 78 height 7
click at [238, 89] on button "Clock On" at bounding box center [243, 93] width 30 height 9
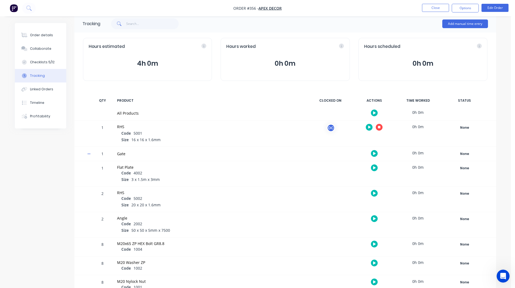
click at [88, 154] on icon at bounding box center [89, 154] width 4 height 4
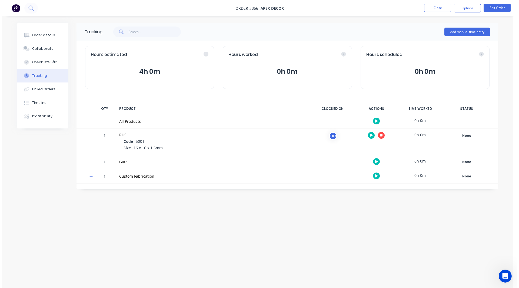
scroll to position [0, 0]
click at [377, 162] on icon "button" at bounding box center [376, 162] width 3 height 4
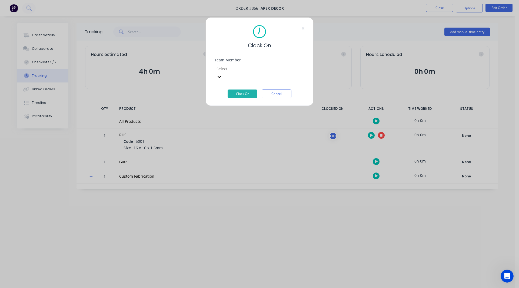
click at [228, 66] on div at bounding box center [255, 68] width 78 height 7
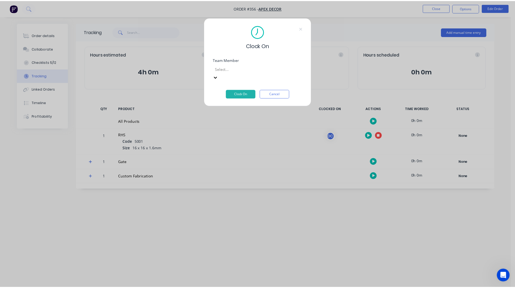
scroll to position [54, 0]
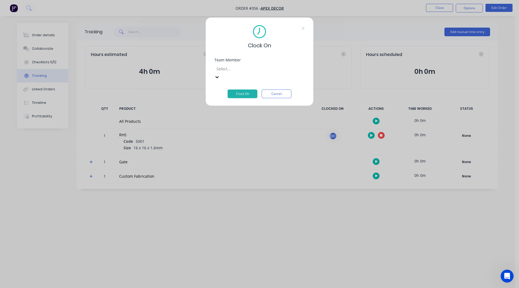
drag, startPoint x: 248, startPoint y: 81, endPoint x: 245, endPoint y: 84, distance: 4.6
click at [245, 89] on button "Clock On" at bounding box center [243, 93] width 30 height 9
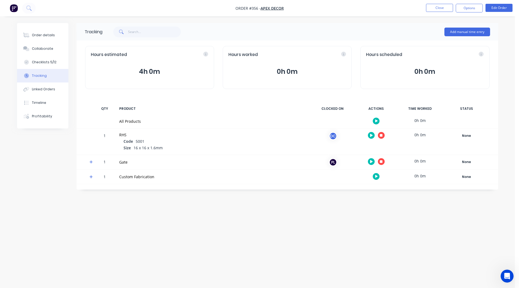
click at [89, 161] on icon at bounding box center [91, 162] width 4 height 4
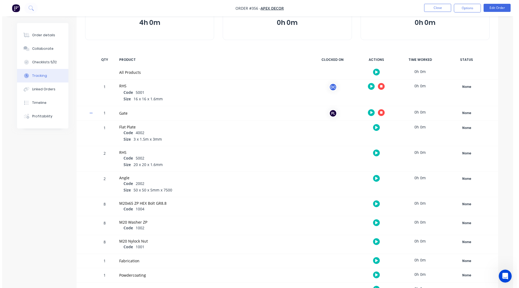
scroll to position [78, 0]
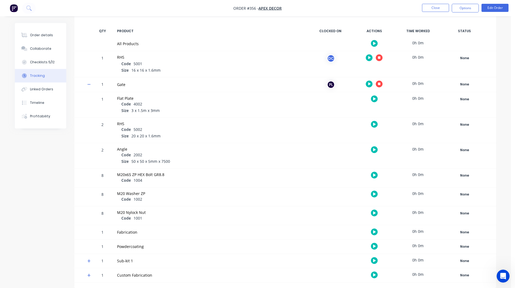
click at [374, 150] on icon "button" at bounding box center [374, 149] width 3 height 3
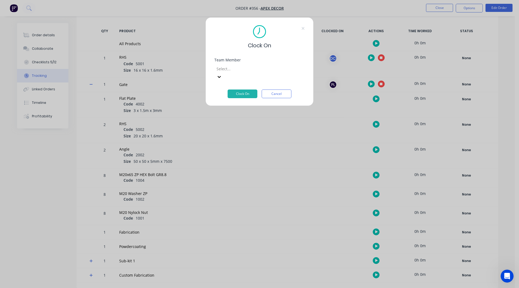
click at [239, 69] on div at bounding box center [255, 68] width 78 height 7
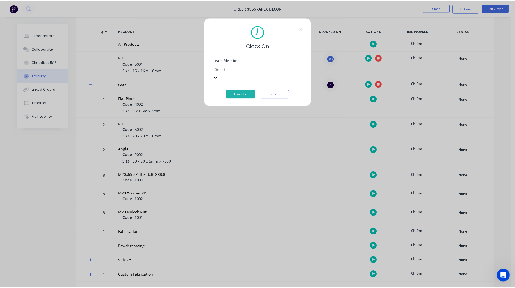
scroll to position [79, 0]
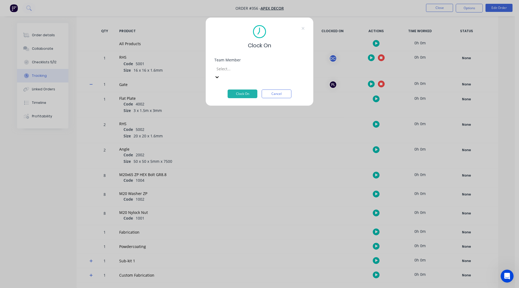
click at [239, 89] on button "Clock On" at bounding box center [243, 93] width 30 height 9
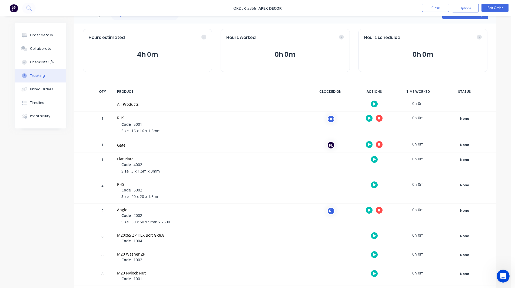
scroll to position [0, 0]
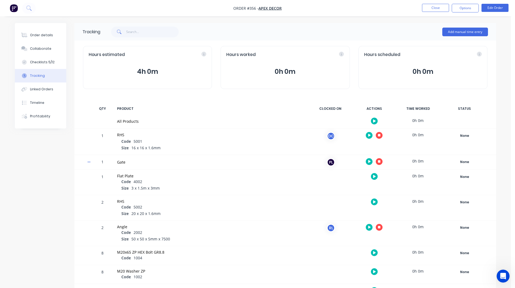
click at [380, 134] on icon "button" at bounding box center [379, 135] width 3 height 3
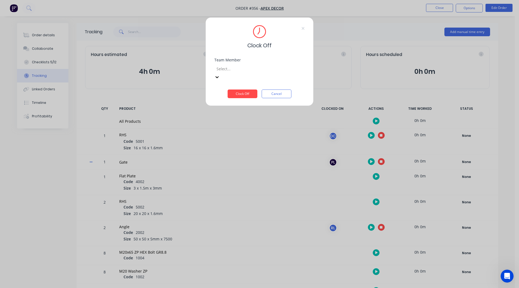
click at [239, 69] on div at bounding box center [255, 68] width 78 height 7
click at [239, 89] on button "Clock Off" at bounding box center [243, 93] width 30 height 9
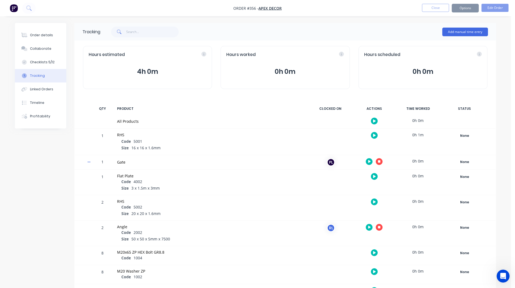
click at [380, 159] on button "button" at bounding box center [379, 161] width 7 height 7
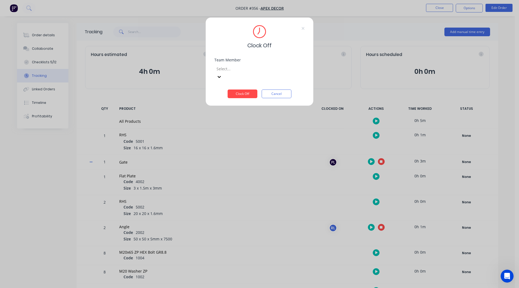
click at [237, 73] on div "Team Member Select..." at bounding box center [259, 73] width 90 height 31
click at [237, 69] on div at bounding box center [255, 68] width 78 height 7
click at [237, 89] on button "Clock Off" at bounding box center [243, 93] width 30 height 9
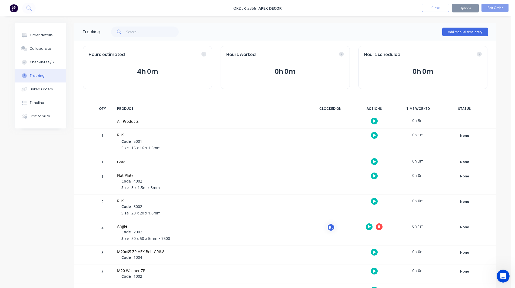
click at [379, 227] on icon "button" at bounding box center [379, 226] width 3 height 3
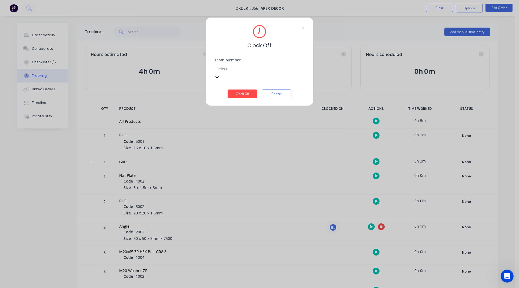
click at [235, 72] on div at bounding box center [255, 68] width 78 height 7
click at [236, 89] on button "Clock Off" at bounding box center [243, 93] width 30 height 9
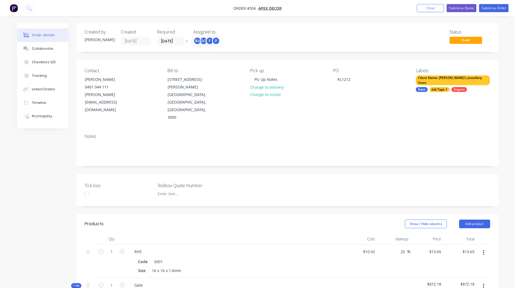
click at [12, 9] on img "button" at bounding box center [14, 8] width 8 height 8
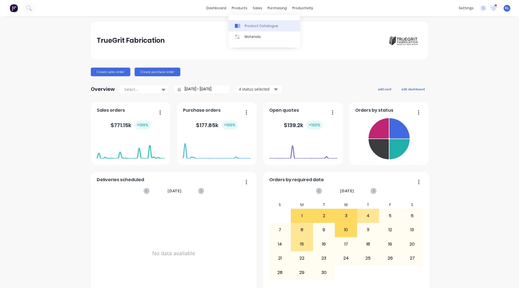
click at [245, 24] on div "Product Catalogue" at bounding box center [262, 26] width 34 height 5
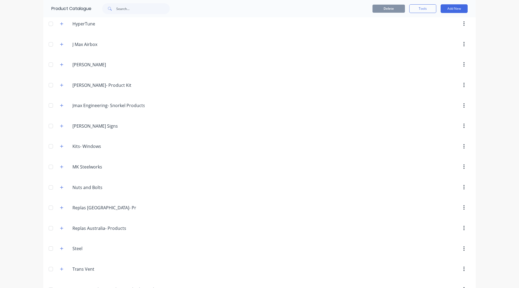
scroll to position [326, 0]
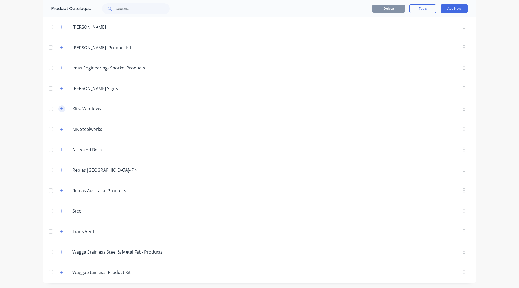
click at [61, 111] on button "button" at bounding box center [61, 108] width 7 height 7
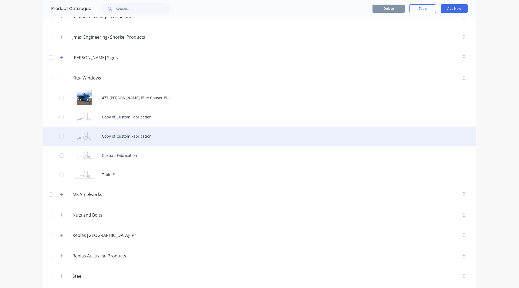
scroll to position [357, 0]
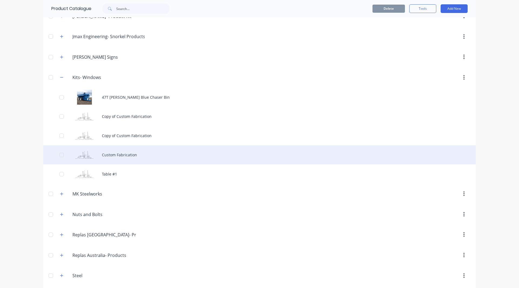
click at [111, 156] on div "Custom Fabrication" at bounding box center [259, 154] width 433 height 19
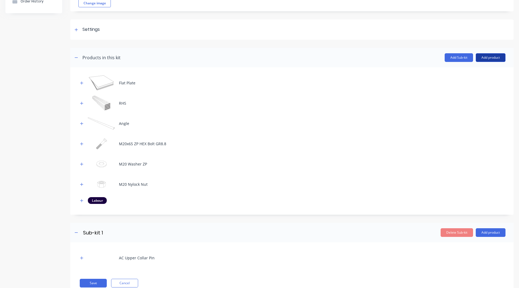
scroll to position [59, 0]
click at [486, 58] on button "Add product" at bounding box center [491, 57] width 30 height 9
click at [466, 101] on div "Notes (External)" at bounding box center [480, 104] width 42 height 8
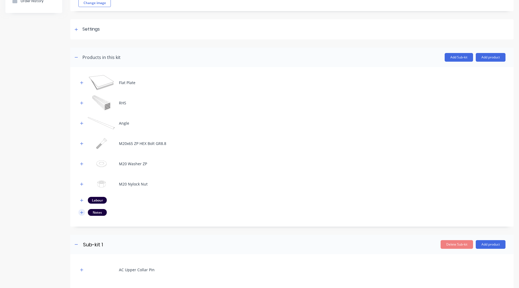
click at [82, 211] on icon "button" at bounding box center [81, 213] width 3 height 4
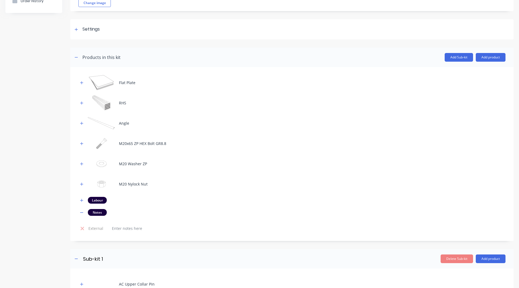
click at [120, 233] on td at bounding box center [305, 228] width 400 height 14
click at [120, 228] on div at bounding box center [127, 228] width 39 height 8
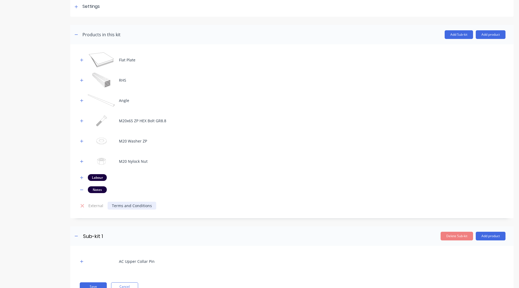
scroll to position [104, 0]
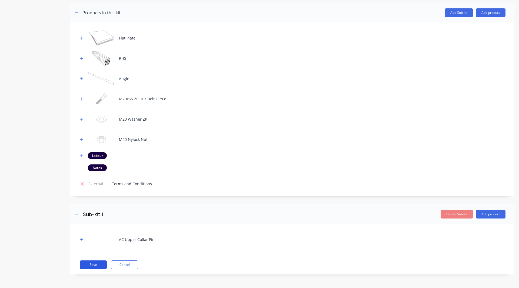
click at [97, 265] on button "Save" at bounding box center [93, 264] width 27 height 9
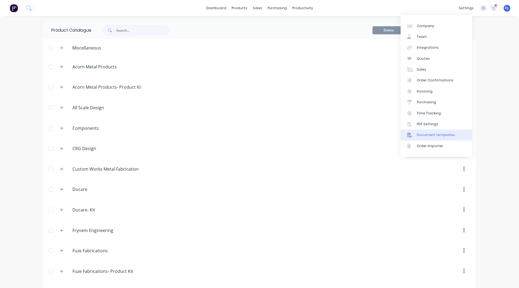
click at [432, 134] on div "Document templates" at bounding box center [436, 134] width 38 height 5
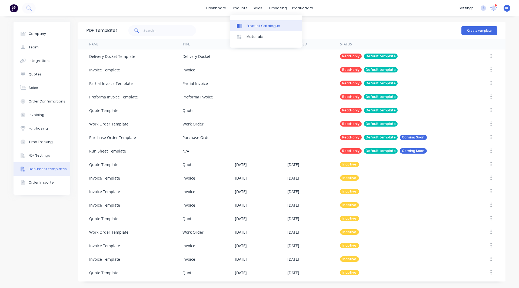
click at [252, 25] on div "Product Catalogue" at bounding box center [264, 26] width 34 height 5
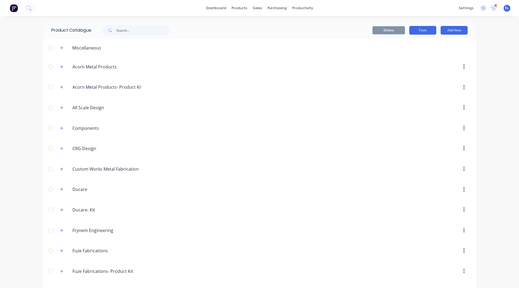
click at [426, 30] on button "Tools" at bounding box center [422, 30] width 27 height 9
click at [405, 55] on div "Stocktake" at bounding box center [411, 55] width 42 height 8
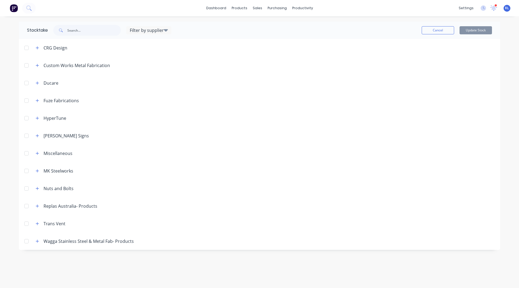
click at [26, 66] on div at bounding box center [26, 65] width 11 height 11
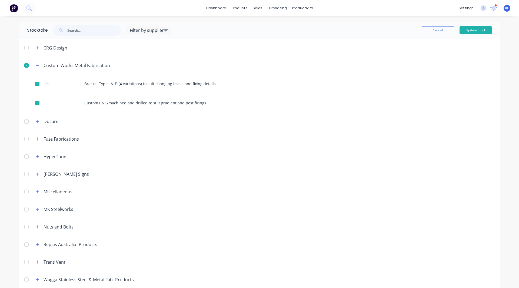
click at [24, 121] on div at bounding box center [26, 121] width 11 height 11
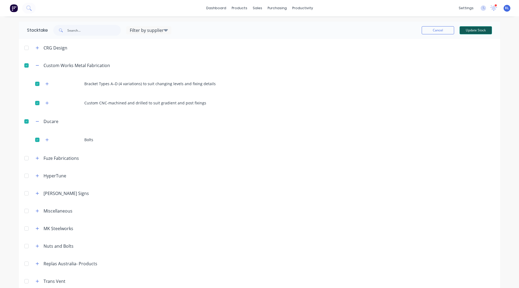
click at [470, 32] on button "Update Stock" at bounding box center [476, 30] width 32 height 8
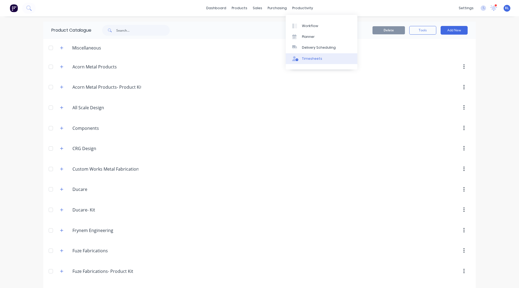
click at [310, 57] on div "Timesheets" at bounding box center [312, 58] width 20 height 5
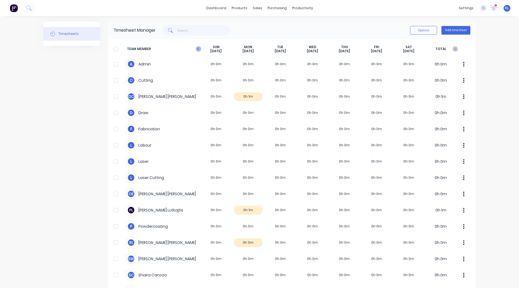
click at [197, 47] on icon "button" at bounding box center [198, 48] width 5 height 5
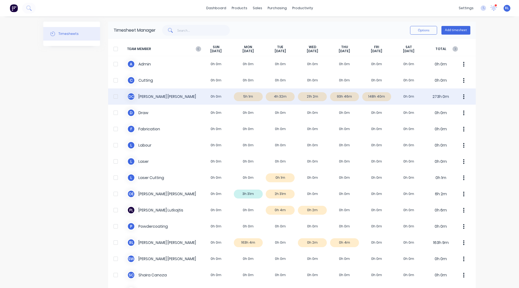
click at [245, 95] on div "D C David Cousley 0h 0m 5h 1m 4h 32m 21h 2m 93h 46m 148h 40m 0h 0m 273h 0m" at bounding box center [292, 96] width 368 height 16
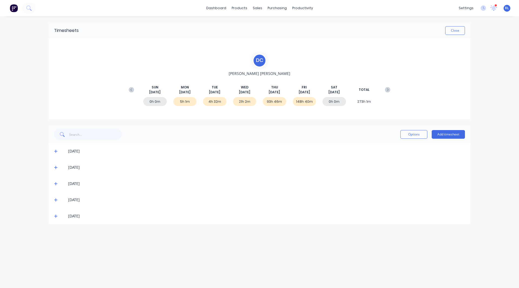
click at [54, 151] on icon at bounding box center [56, 151] width 4 height 4
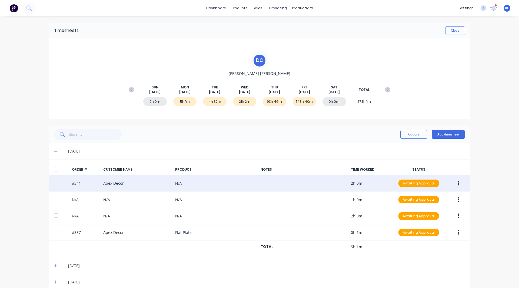
scroll to position [41, 0]
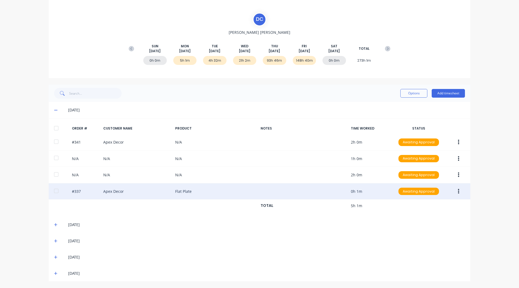
click at [458, 193] on icon "button" at bounding box center [458, 191] width 1 height 5
click at [427, 224] on div "Edit" at bounding box center [439, 227] width 42 height 8
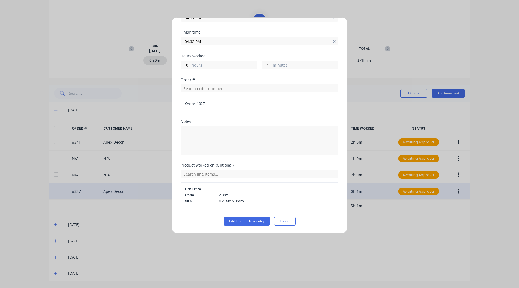
scroll to position [0, 0]
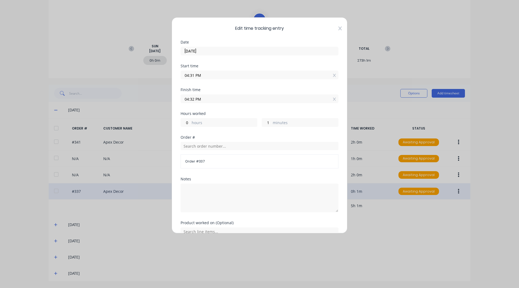
click at [338, 27] on icon at bounding box center [339, 28] width 3 height 4
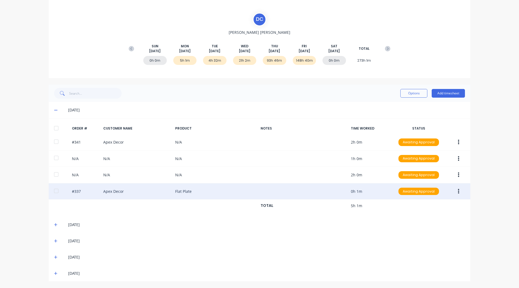
click at [483, 83] on div "dashboard products sales purchasing productivity dashboard products Product Cat…" at bounding box center [259, 144] width 519 height 288
click at [449, 93] on button "Add timesheet" at bounding box center [448, 93] width 33 height 9
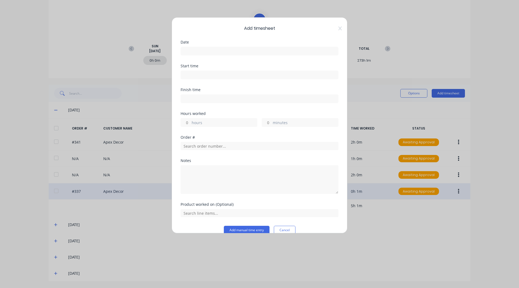
click at [206, 51] on input at bounding box center [259, 51] width 157 height 8
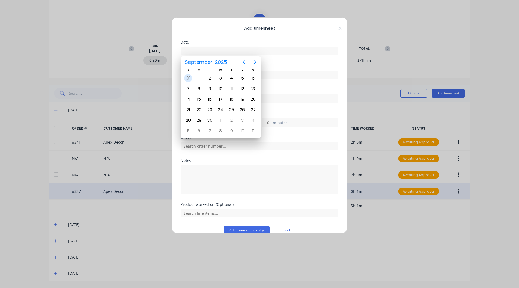
click at [187, 78] on div "31" at bounding box center [188, 78] width 8 height 8
type input "31/08/2025"
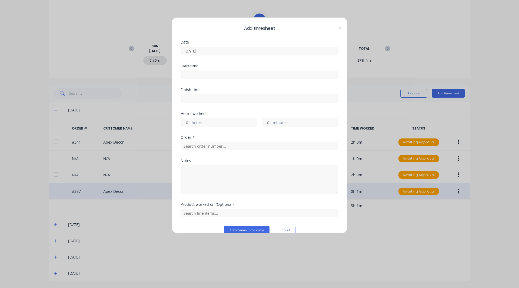
click at [187, 74] on input at bounding box center [259, 75] width 157 height 8
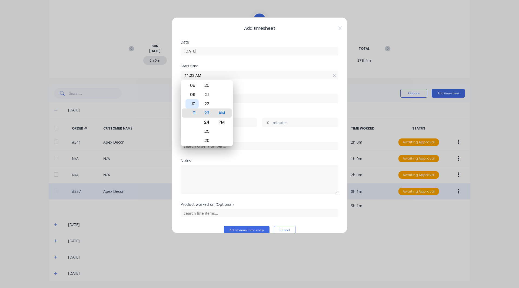
click at [193, 105] on div "10" at bounding box center [191, 103] width 13 height 9
type input "10:23 AM"
click at [250, 92] on div "Finish time" at bounding box center [260, 95] width 158 height 15
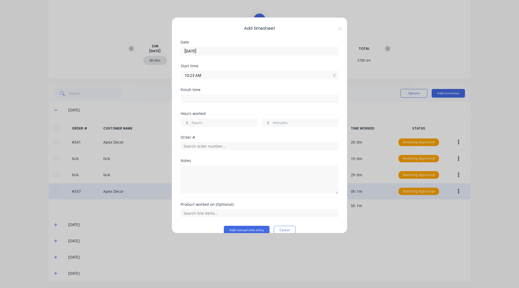
click at [207, 96] on input at bounding box center [259, 99] width 157 height 8
type input "11:23 AM"
type input "1"
type input "0"
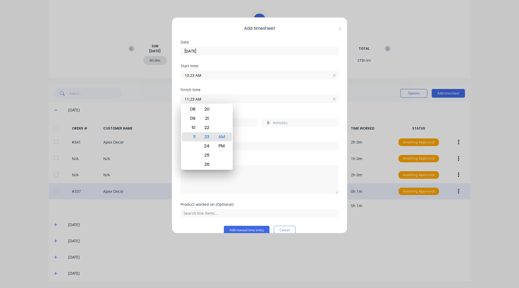
drag, startPoint x: 253, startPoint y: 109, endPoint x: 261, endPoint y: 86, distance: 24.7
click at [261, 86] on div "Start time 10:23 AM" at bounding box center [260, 76] width 158 height 24
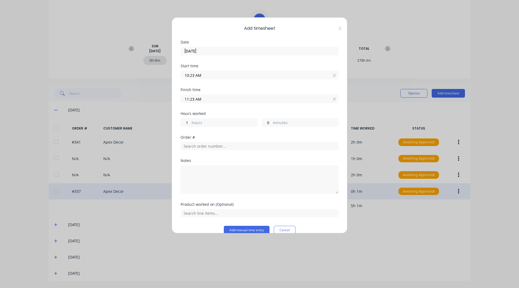
scroll to position [9, 0]
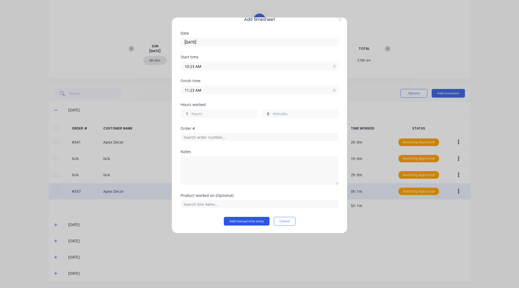
click at [241, 221] on button "Add manual time entry" at bounding box center [247, 221] width 46 height 9
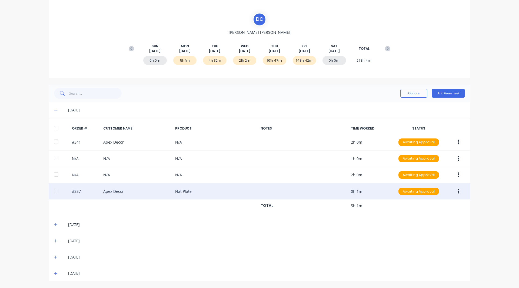
scroll to position [0, 0]
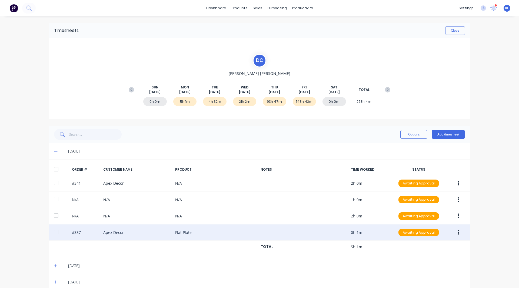
click at [17, 10] on img at bounding box center [14, 8] width 8 height 8
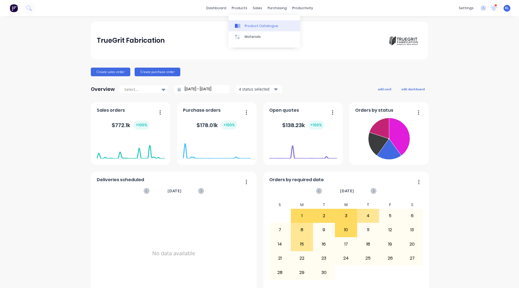
click at [245, 22] on link "Product Catalogue" at bounding box center [264, 25] width 72 height 11
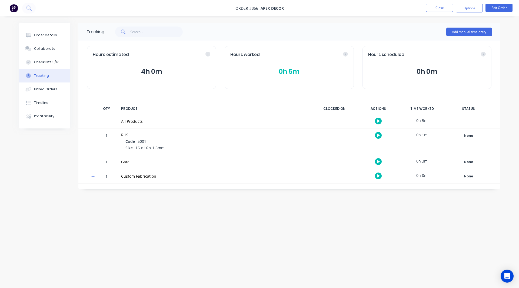
click at [14, 6] on img "button" at bounding box center [14, 8] width 8 height 8
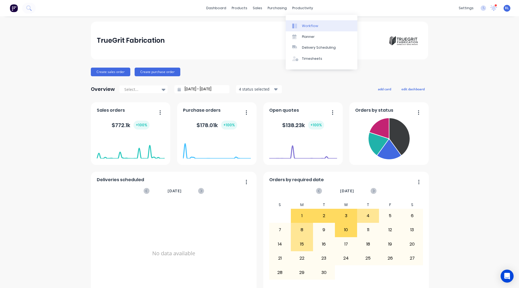
click at [306, 25] on div "Workflow" at bounding box center [310, 26] width 16 height 5
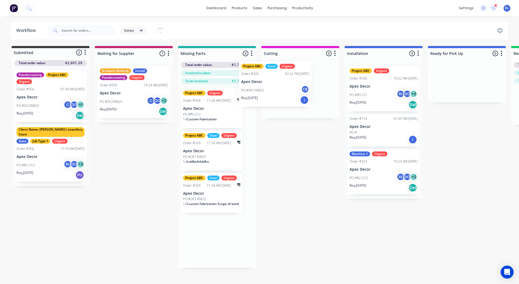
drag, startPoint x: 212, startPoint y: 110, endPoint x: 290, endPoint y: 74, distance: 84.9
click at [290, 74] on div "Submitted 2 Status colour #3A3C3E hex #3A3C3E Save Cancel Summaries Total order…" at bounding box center [407, 157] width 823 height 222
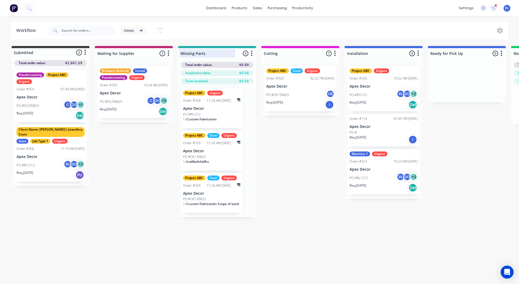
click at [197, 51] on div at bounding box center [217, 53] width 78 height 11
click at [197, 51] on input "Missing Parts" at bounding box center [207, 54] width 53 height 6
type input "Fabrication"
click at [298, 51] on div at bounding box center [300, 53] width 78 height 11
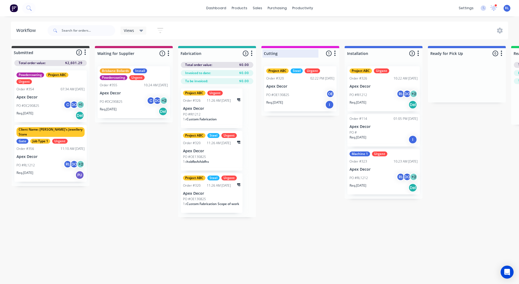
click at [298, 51] on input "Cutting" at bounding box center [290, 54] width 53 height 6
type input "Powdercoating"
click at [151, 144] on div "Submitted 2 Status colour #3A3C3E hex #3A3C3E Save Cancel Summaries Total order…" at bounding box center [407, 131] width 823 height 171
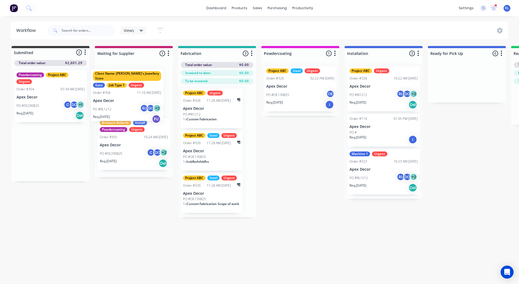
drag, startPoint x: 40, startPoint y: 166, endPoint x: 125, endPoint y: 105, distance: 104.2
click at [125, 105] on div "Submitted 2 Status colour #3A3C3E hex #3A3C3E Save Cancel Summaries Total order…" at bounding box center [407, 131] width 823 height 171
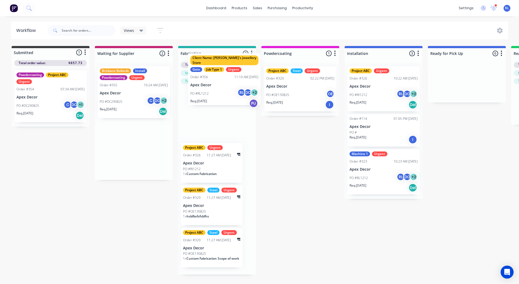
drag, startPoint x: 127, startPoint y: 94, endPoint x: 220, endPoint y: 81, distance: 94.8
click at [220, 81] on div "Submitted 1 Status colour #3A3C3E hex #3A3C3E Save Cancel Summaries Total order…" at bounding box center [407, 160] width 823 height 228
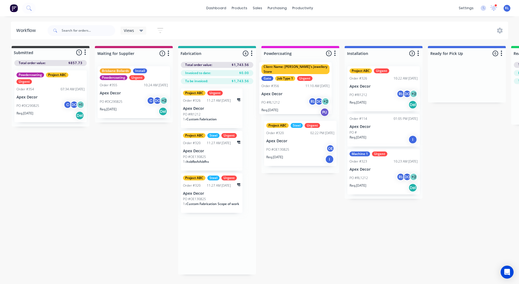
drag, startPoint x: 218, startPoint y: 108, endPoint x: 298, endPoint y: 78, distance: 84.9
click at [298, 78] on div "Submitted 1 Status colour #3A3C3E hex #3A3C3E Save Cancel Summaries Total order…" at bounding box center [407, 160] width 823 height 228
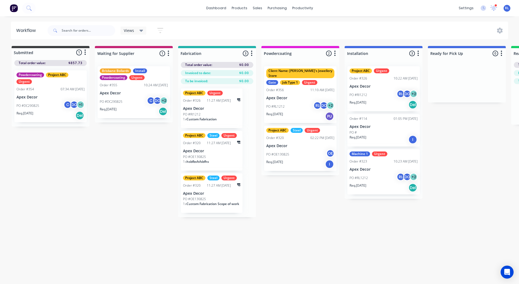
click at [295, 96] on p "Apex Decor" at bounding box center [300, 98] width 68 height 5
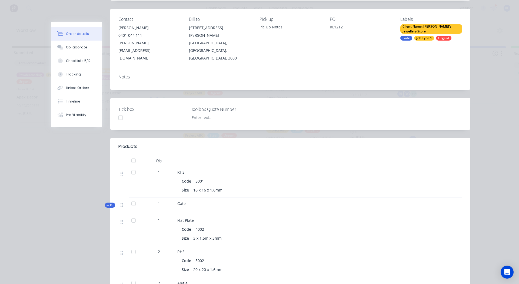
scroll to position [62, 0]
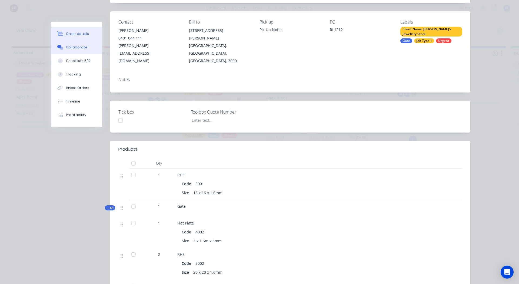
click at [69, 47] on div "Collaborate" at bounding box center [76, 47] width 21 height 5
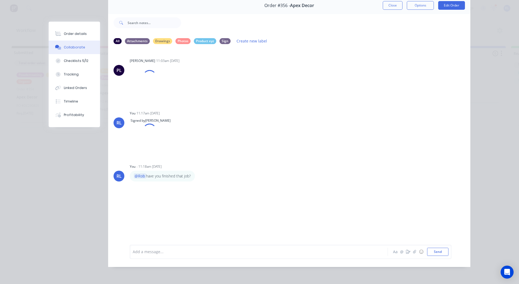
scroll to position [0, 0]
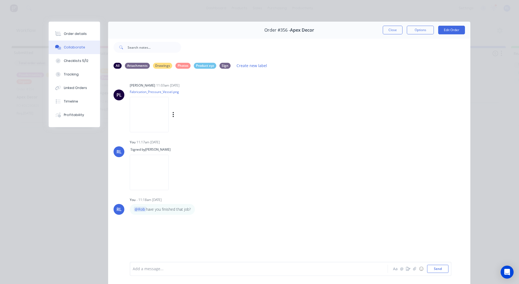
click at [151, 114] on img at bounding box center [149, 114] width 39 height 35
click at [77, 57] on button "Checklists 5/12" at bounding box center [74, 61] width 51 height 14
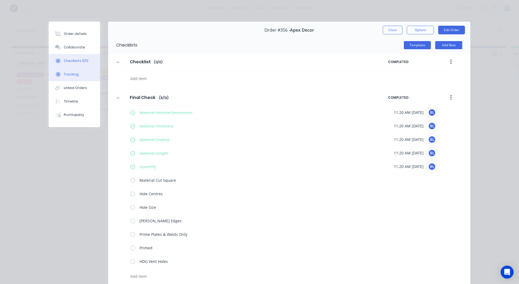
click at [68, 72] on button "Tracking" at bounding box center [74, 75] width 51 height 14
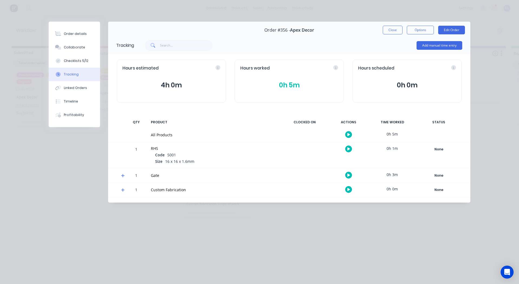
click at [348, 148] on icon "button" at bounding box center [348, 148] width 3 height 3
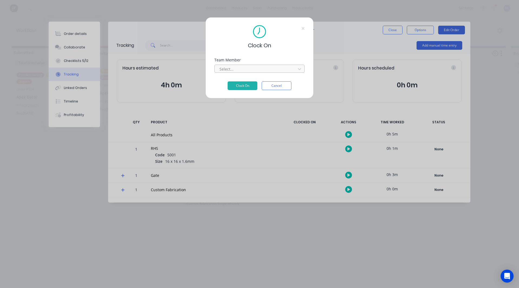
click at [237, 66] on div at bounding box center [256, 69] width 74 height 7
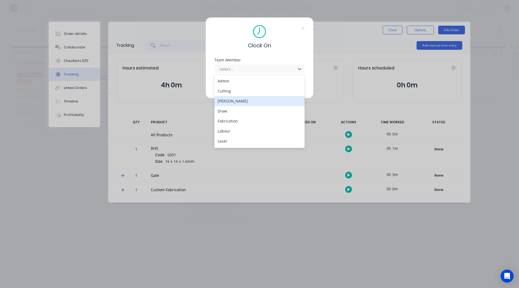
click at [233, 103] on div "David Cousley" at bounding box center [259, 101] width 90 height 10
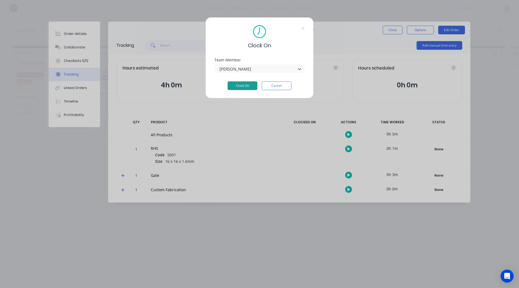
click at [240, 85] on button "Clock On" at bounding box center [243, 85] width 30 height 9
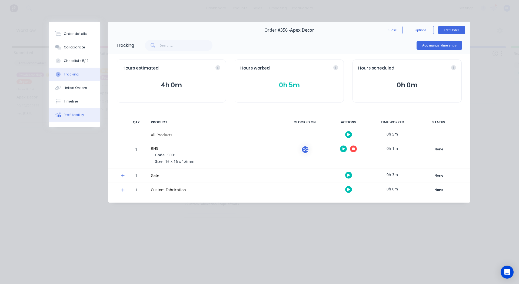
click at [75, 115] on div "Profitability" at bounding box center [74, 114] width 20 height 5
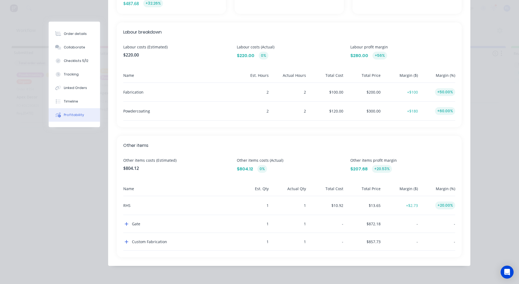
scroll to position [156, 0]
drag, startPoint x: 123, startPoint y: 226, endPoint x: 127, endPoint y: 231, distance: 6.7
click at [127, 231] on div "Gate" at bounding box center [177, 224] width 108 height 18
click at [125, 225] on icon "button" at bounding box center [127, 223] width 4 height 4
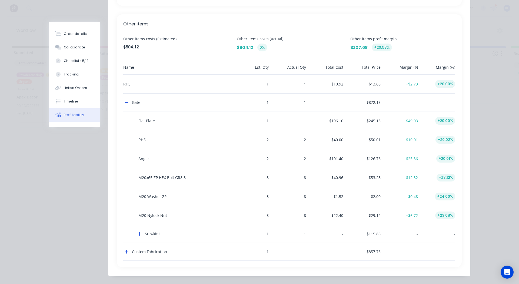
scroll to position [277, 0]
click at [125, 249] on button "button" at bounding box center [126, 251] width 6 height 6
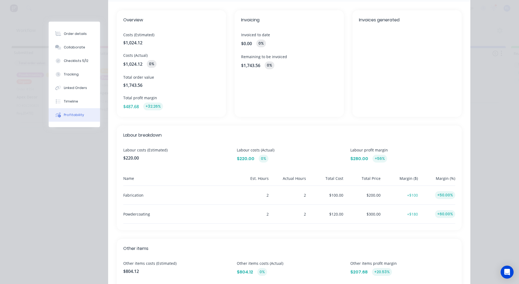
scroll to position [0, 0]
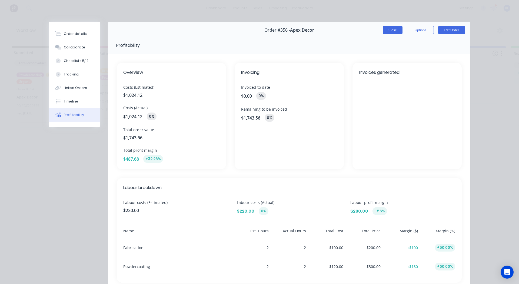
click at [392, 27] on button "Close" at bounding box center [393, 30] width 20 height 9
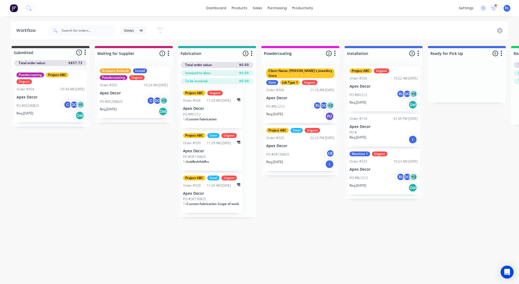
click at [142, 151] on div "Submitted 1 Status colour #3A3C3E hex #3A3C3E Save Cancel Summaries Total order…" at bounding box center [407, 131] width 823 height 171
click at [135, 179] on div "Submitted 1 Status colour #3A3C3E hex #3A3C3E Save Cancel Summaries Total order…" at bounding box center [407, 131] width 823 height 171
click at [137, 183] on div "Submitted 1 Status colour #3A3C3E hex #3A3C3E Save Cancel Summaries Total order…" at bounding box center [407, 131] width 823 height 171
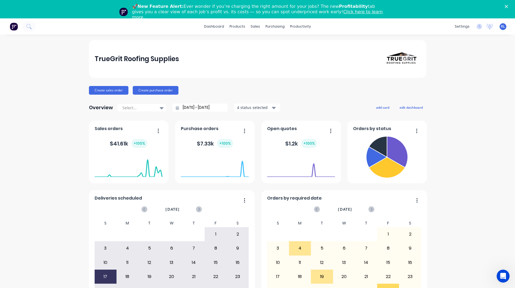
drag, startPoint x: 0, startPoint y: 0, endPoint x: 493, endPoint y: 82, distance: 499.6
click at [40, 220] on div "TrueGrit Roofing Supplies Create sales order Create purchase order Overview Sel…" at bounding box center [257, 181] width 515 height 282
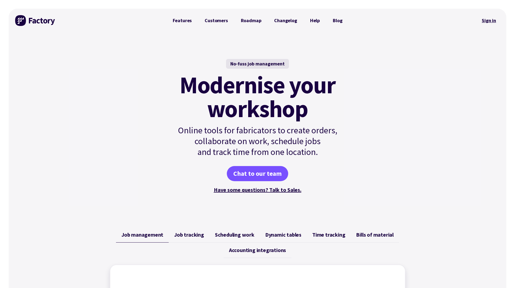
click at [488, 23] on link "Sign in" at bounding box center [489, 20] width 22 height 12
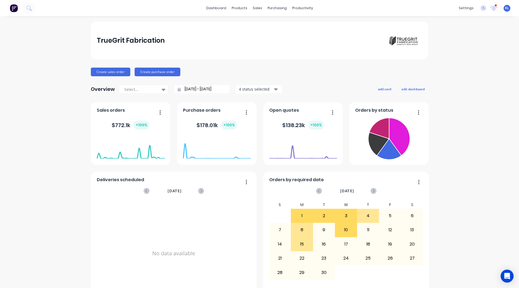
click at [50, 222] on div "TrueGrit Fabrication Create sales order Create purchase order Overview Select..…" at bounding box center [259, 163] width 519 height 282
